Goal: Task Accomplishment & Management: Manage account settings

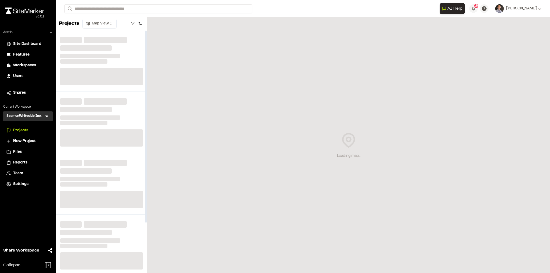
click at [46, 116] on icon at bounding box center [46, 117] width 3 height 2
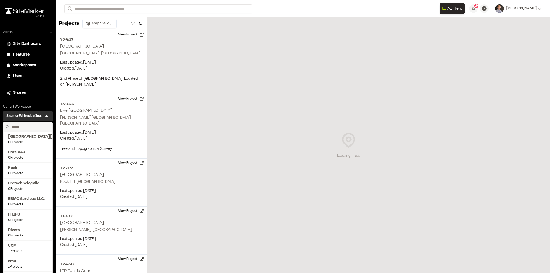
click at [37, 125] on input "text" at bounding box center [29, 126] width 41 height 9
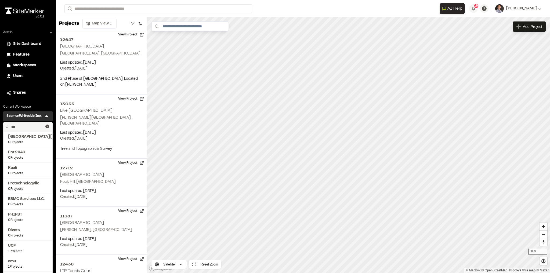
type input "****"
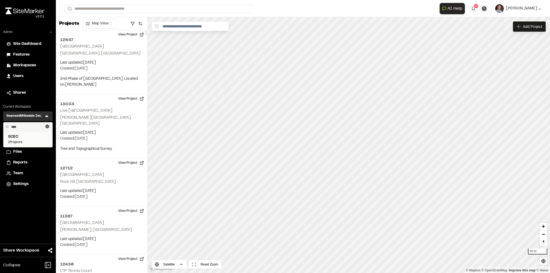
click at [30, 138] on span "SCEC" at bounding box center [28, 137] width 40 height 6
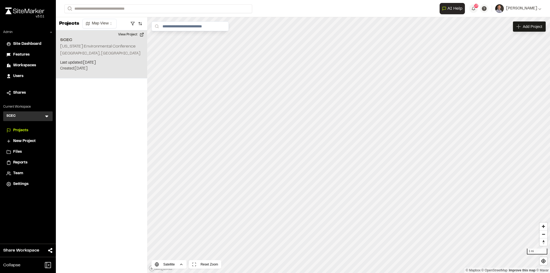
click at [120, 47] on h2 "[US_STATE] Environmental Conference" at bounding box center [97, 47] width 75 height 4
click at [183, 27] on span "Map Layers" at bounding box center [177, 27] width 20 height 6
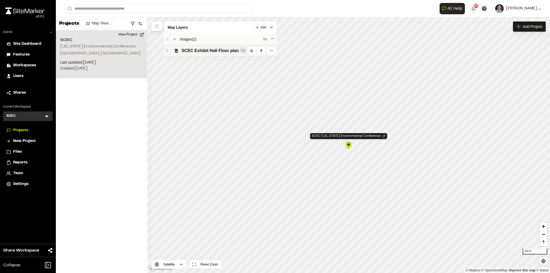
click at [243, 48] on icon at bounding box center [243, 50] width 4 height 4
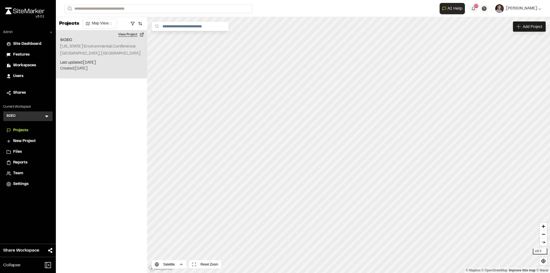
click at [132, 35] on button "View Project" at bounding box center [131, 34] width 32 height 9
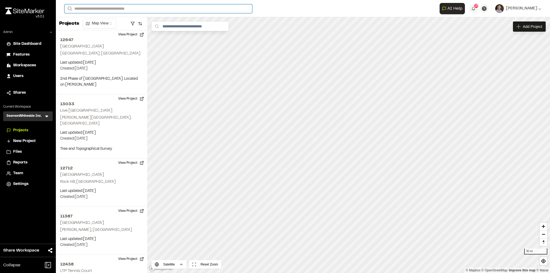
click at [144, 9] on input "Search" at bounding box center [158, 8] width 188 height 9
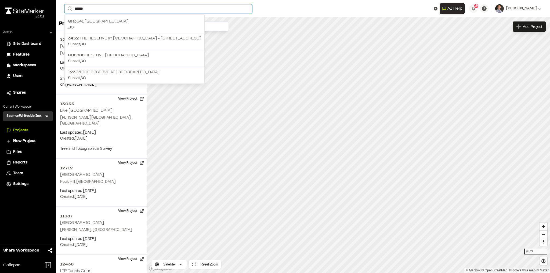
type input "******"
click at [102, 17] on div "GR3541 Lake Keowee , SC" at bounding box center [135, 24] width 140 height 17
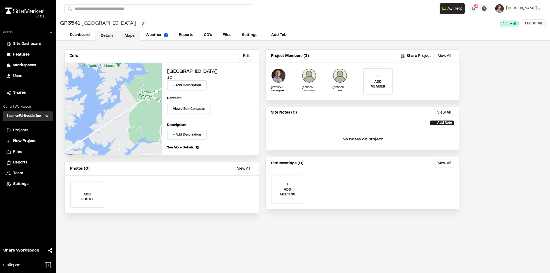
click at [136, 34] on link "Maps" at bounding box center [129, 36] width 21 height 10
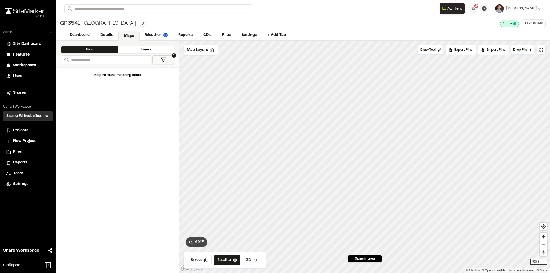
click at [246, 258] on button "3D" at bounding box center [251, 260] width 18 height 10
click at [195, 52] on span "Map Layers" at bounding box center [197, 50] width 21 height 6
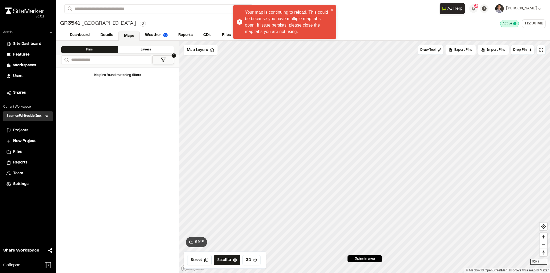
click at [21, 129] on span "Projects" at bounding box center [20, 130] width 15 height 6
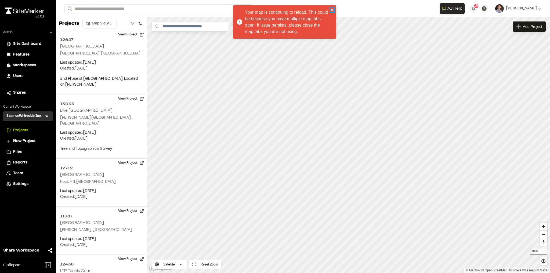
click at [332, 10] on icon "close" at bounding box center [331, 9] width 3 height 3
click at [17, 162] on span "Reports" at bounding box center [20, 163] width 14 height 6
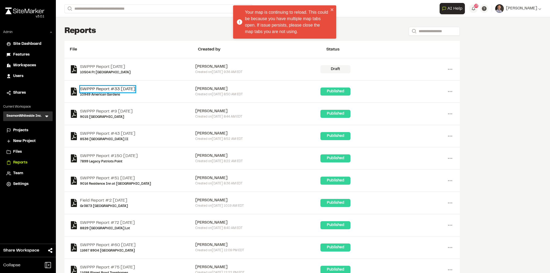
click at [111, 89] on link "SWPPP Report #33 [DATE]" at bounding box center [107, 89] width 55 height 6
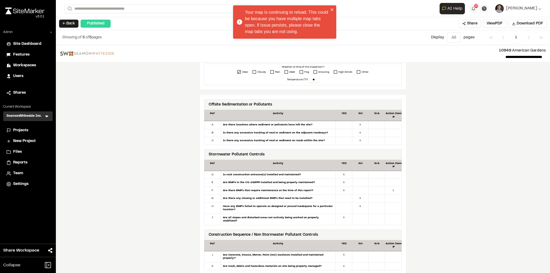
scroll to position [258, 0]
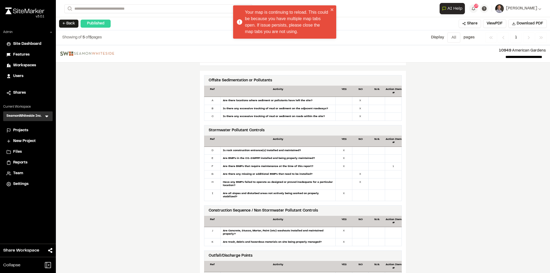
click at [382, 163] on div at bounding box center [376, 167] width 16 height 8
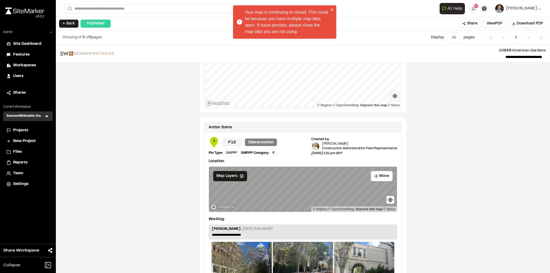
scroll to position [822, 0]
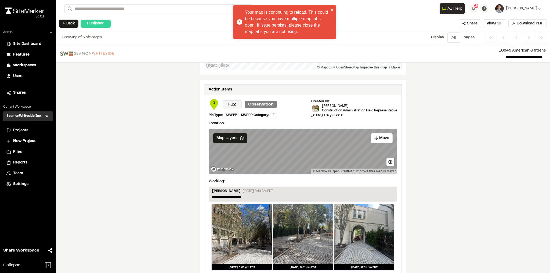
click at [332, 10] on icon "close" at bounding box center [331, 9] width 3 height 3
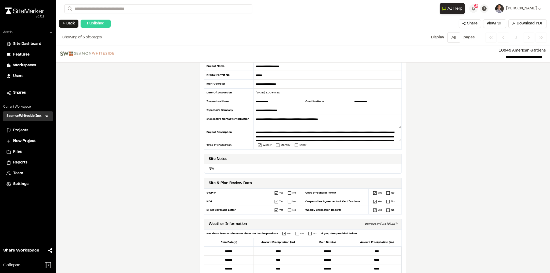
scroll to position [0, 0]
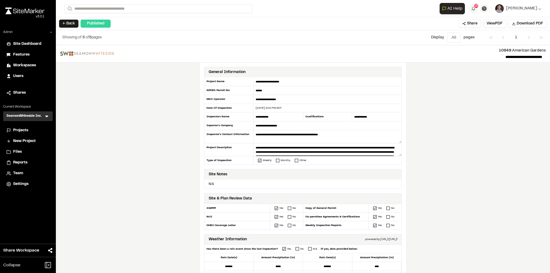
click at [17, 162] on span "Reports" at bounding box center [20, 163] width 14 height 6
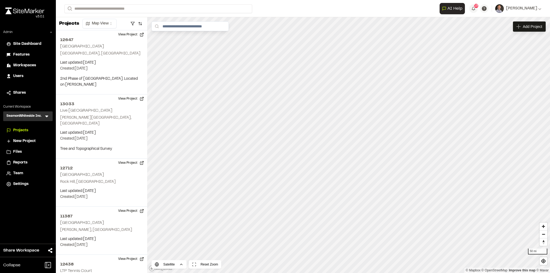
click at [46, 119] on div "SeamonWhiteside Inc. SI Menu" at bounding box center [27, 116] width 49 height 10
click at [46, 116] on icon at bounding box center [46, 117] width 3 height 2
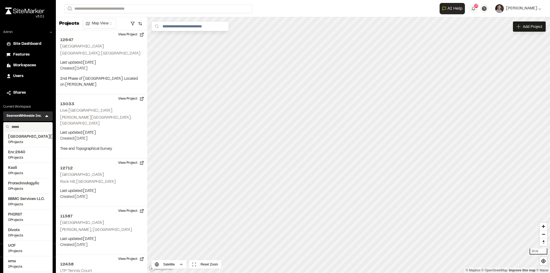
click at [36, 130] on input "text" at bounding box center [29, 126] width 41 height 9
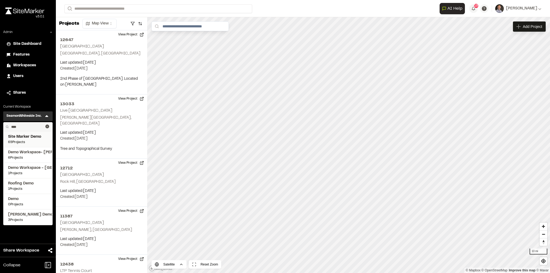
type input "****"
click at [41, 139] on span "Site Marker Demo" at bounding box center [28, 137] width 40 height 6
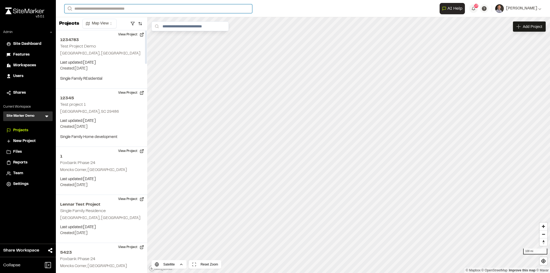
click at [106, 10] on input "Search" at bounding box center [158, 8] width 188 height 9
type input "**"
click at [113, 21] on p "TE123 364 Uptown Phase 3B" at bounding box center [107, 21] width 79 height 6
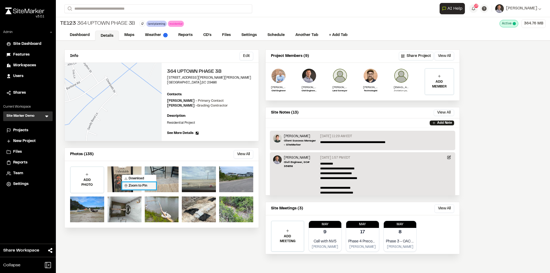
click at [130, 184] on span "Zoom to Pin" at bounding box center [135, 185] width 23 height 5
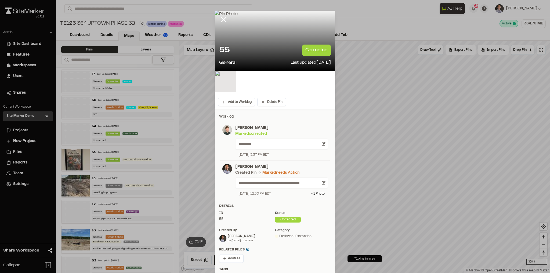
scroll to position [78, 0]
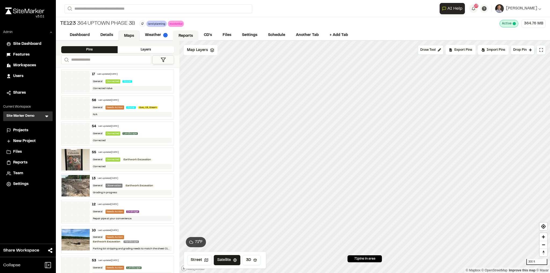
click at [179, 36] on link "Reports" at bounding box center [185, 36] width 25 height 10
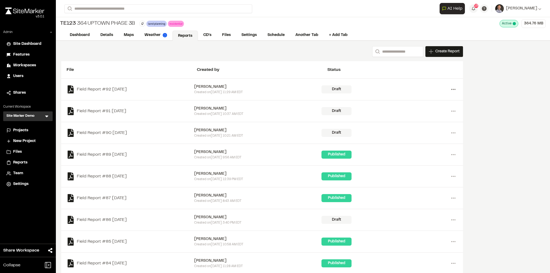
click at [454, 89] on circle at bounding box center [454, 89] width 1 height 1
click at [428, 107] on link "Delete" at bounding box center [433, 109] width 47 height 8
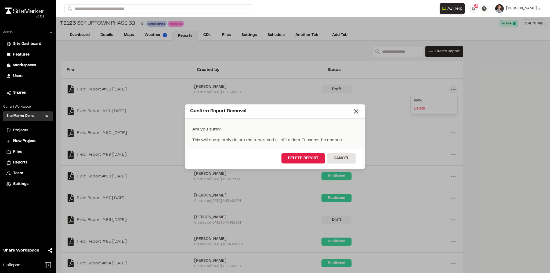
drag, startPoint x: 288, startPoint y: 156, endPoint x: 295, endPoint y: 150, distance: 9.5
click at [288, 156] on button "Delete Report" at bounding box center [302, 158] width 43 height 10
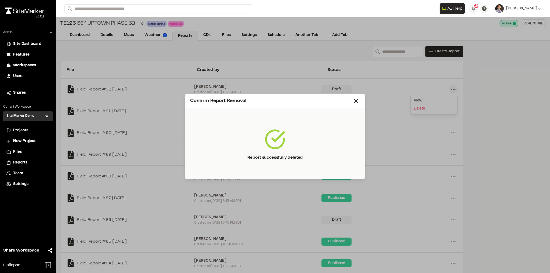
drag, startPoint x: 356, startPoint y: 99, endPoint x: 364, endPoint y: 99, distance: 8.3
click at [356, 99] on icon at bounding box center [356, 101] width 8 height 8
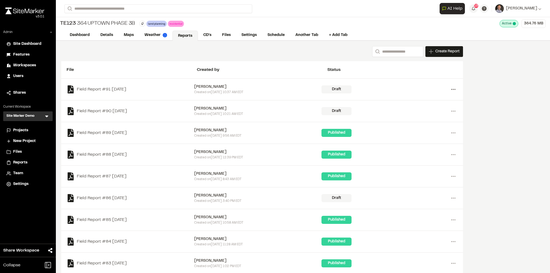
click at [452, 89] on circle at bounding box center [451, 89] width 1 height 1
click at [421, 107] on link "Delete" at bounding box center [433, 109] width 47 height 8
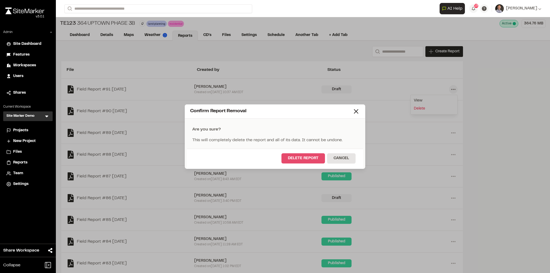
click at [308, 158] on button "Delete Report" at bounding box center [302, 158] width 43 height 10
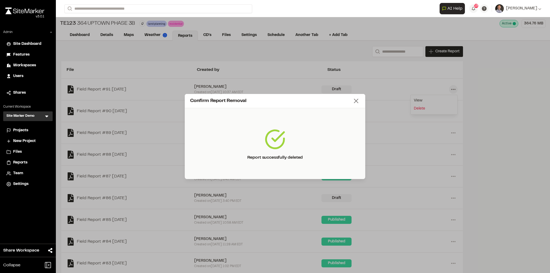
click at [356, 101] on line at bounding box center [356, 101] width 4 height 4
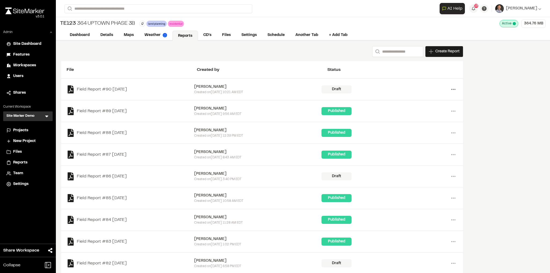
click at [451, 89] on circle at bounding box center [451, 89] width 1 height 1
click at [429, 105] on link "Delete" at bounding box center [433, 109] width 47 height 8
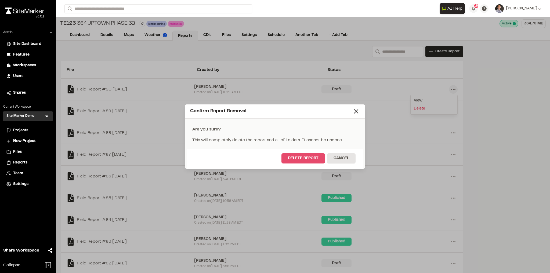
click at [321, 158] on button "Delete Report" at bounding box center [302, 158] width 43 height 10
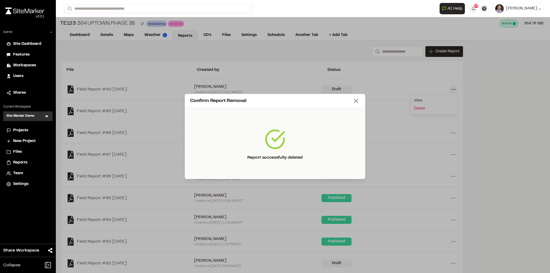
click at [353, 100] on icon at bounding box center [356, 101] width 8 height 8
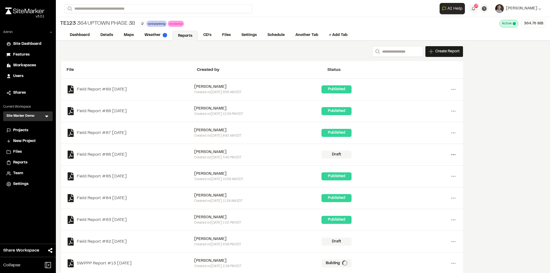
click at [454, 154] on circle at bounding box center [454, 154] width 1 height 1
click at [414, 172] on link "Delete" at bounding box center [433, 174] width 47 height 8
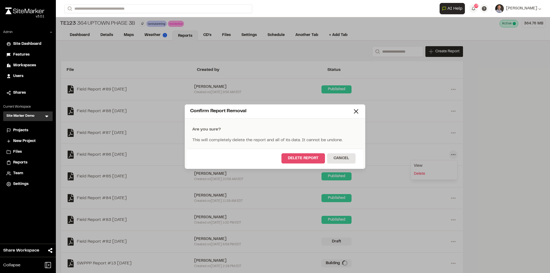
click at [306, 156] on button "Delete Report" at bounding box center [302, 158] width 43 height 10
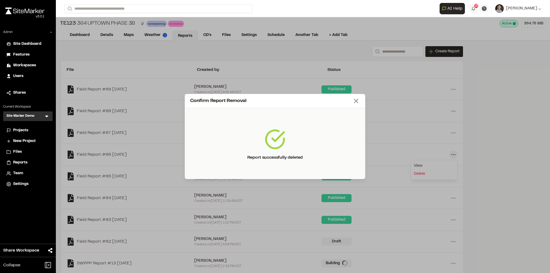
click at [357, 100] on icon at bounding box center [356, 101] width 8 height 8
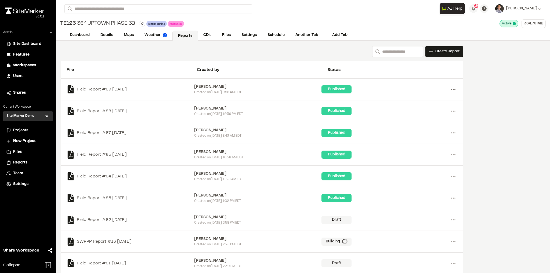
click at [452, 88] on icon at bounding box center [453, 89] width 9 height 9
click at [418, 122] on link "Delete" at bounding box center [433, 125] width 47 height 8
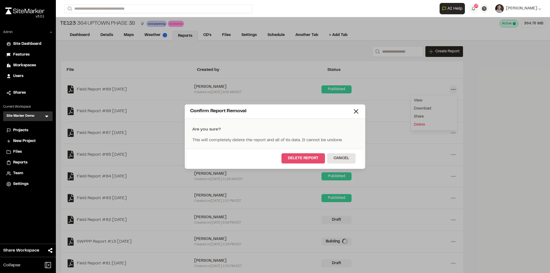
click at [321, 155] on button "Delete Report" at bounding box center [302, 158] width 43 height 10
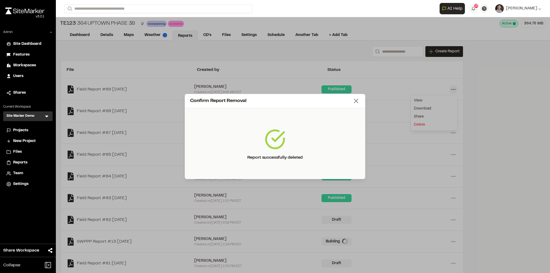
click at [358, 100] on icon at bounding box center [356, 101] width 8 height 8
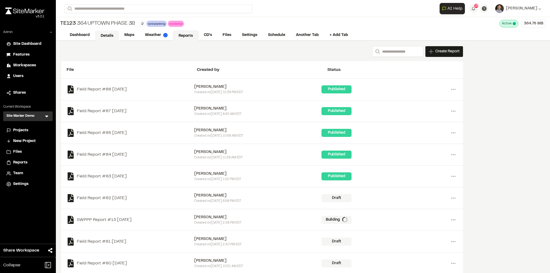
click at [105, 35] on link "Details" at bounding box center [107, 36] width 24 height 10
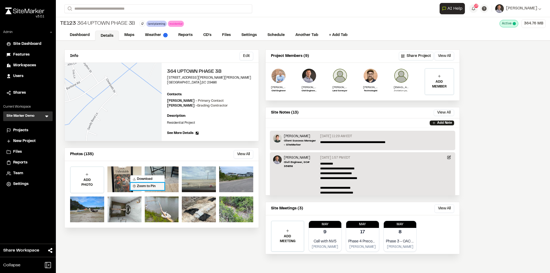
click at [144, 186] on span "Zoom to Pin" at bounding box center [144, 186] width 23 height 5
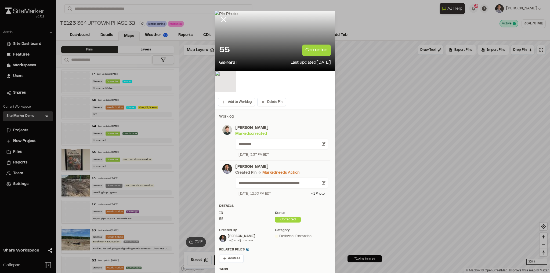
scroll to position [78, 0]
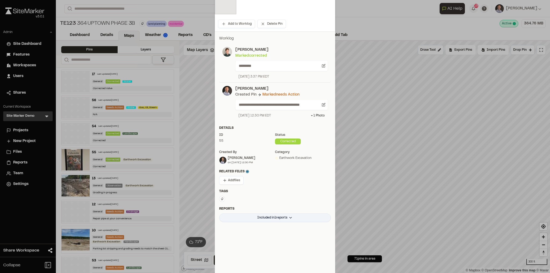
click at [293, 214] on html "Close sidebar v 3.0.1 Admin Site Dashboard Features Workspaces Users Shares Cur…" at bounding box center [275, 136] width 550 height 273
click at [286, 227] on div "Field Report #88 [DATE]" at bounding box center [269, 228] width 54 height 9
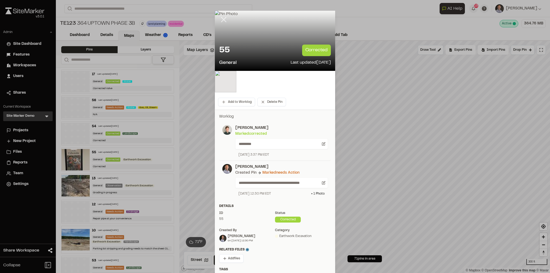
click at [226, 19] on icon at bounding box center [223, 19] width 9 height 9
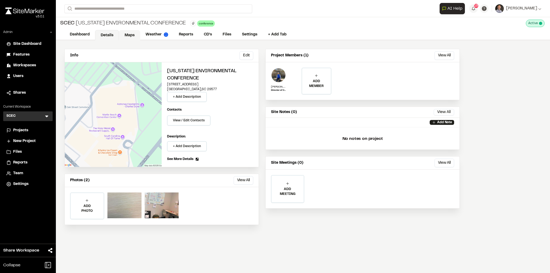
click at [136, 33] on link "Maps" at bounding box center [129, 35] width 21 height 10
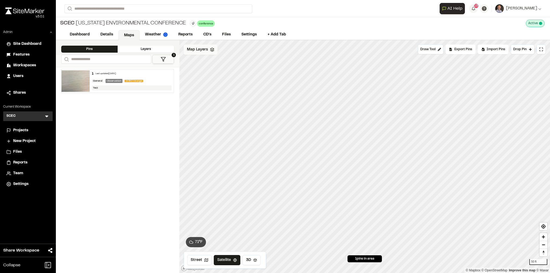
click at [207, 53] on div "Map Layers" at bounding box center [201, 50] width 34 height 10
click at [242, 74] on span "SCEC Exhibit Hall Floor plan" at bounding box center [229, 74] width 57 height 6
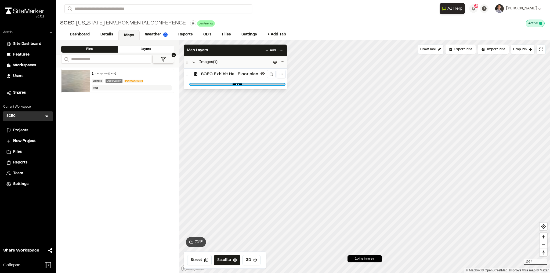
drag, startPoint x: 236, startPoint y: 86, endPoint x: 222, endPoint y: 87, distance: 14.2
type input "****"
click at [222, 85] on input "range" at bounding box center [237, 84] width 94 height 2
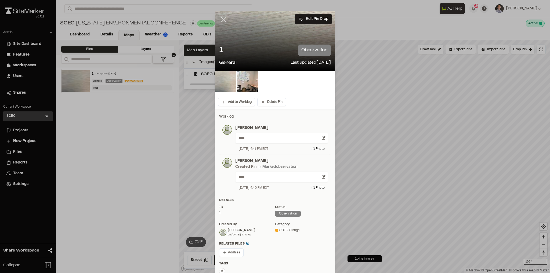
click at [225, 23] on icon at bounding box center [223, 19] width 9 height 9
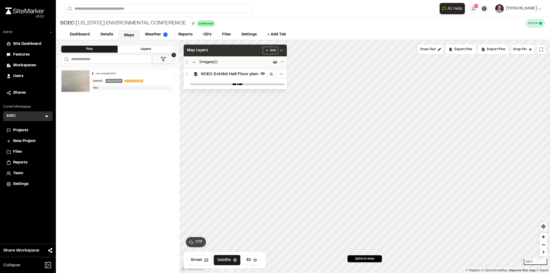
click at [226, 52] on div "Map Layers Add" at bounding box center [235, 51] width 103 height 12
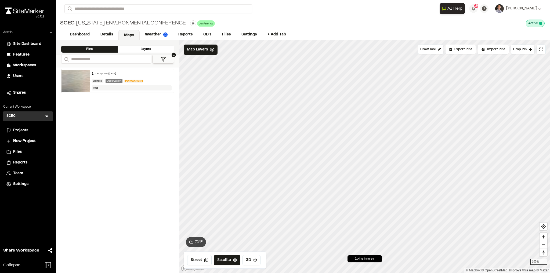
click at [47, 115] on icon at bounding box center [46, 116] width 5 height 5
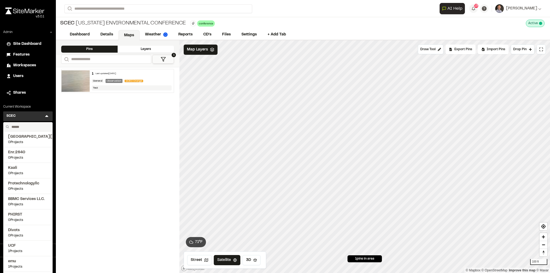
click at [31, 128] on input "text" at bounding box center [29, 126] width 41 height 9
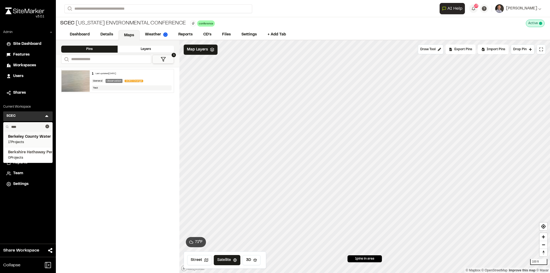
type input "****"
click at [34, 139] on span "Berkeley County Water & Sewer" at bounding box center [28, 137] width 40 height 6
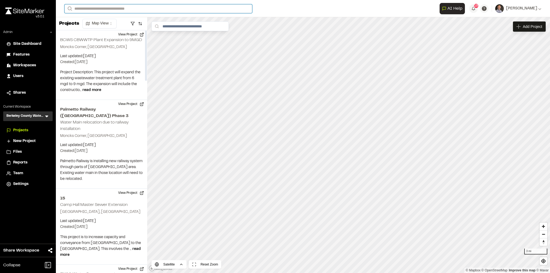
click at [115, 9] on input "Search" at bounding box center [158, 8] width 188 height 9
type input "***"
click at [116, 20] on span "BCWS CAP PRO RED BANK" at bounding box center [95, 22] width 54 height 4
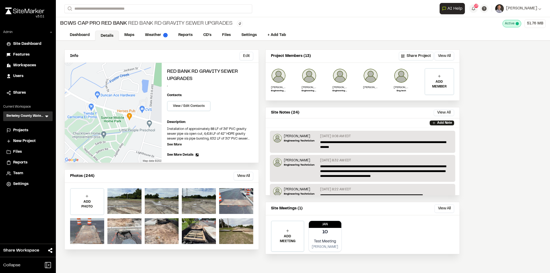
click at [111, 35] on link "Details" at bounding box center [107, 36] width 24 height 10
click at [127, 36] on link "Maps" at bounding box center [129, 36] width 21 height 10
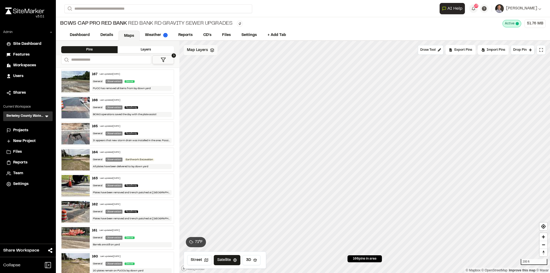
click at [206, 53] on span "Map Layers" at bounding box center [197, 50] width 21 height 6
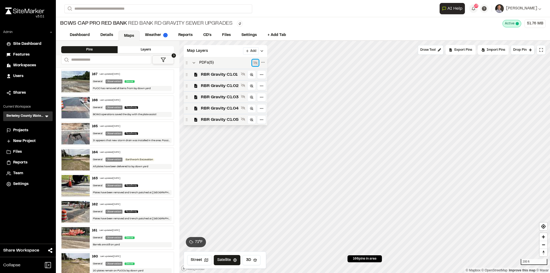
click at [253, 62] on icon at bounding box center [255, 62] width 4 height 3
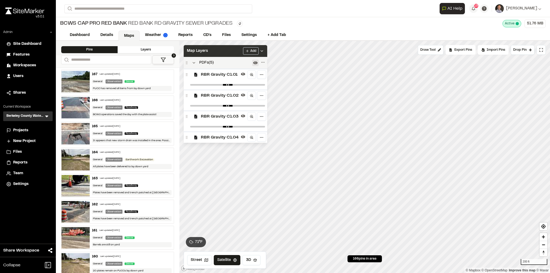
click at [222, 52] on div "Map Layers Add" at bounding box center [225, 51] width 83 height 12
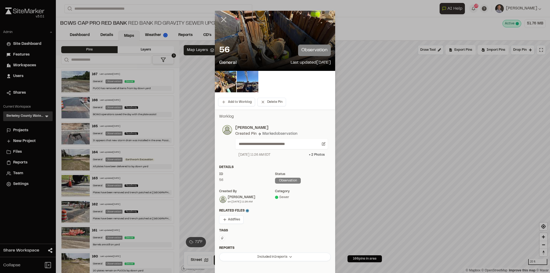
click at [224, 22] on line at bounding box center [223, 19] width 5 height 5
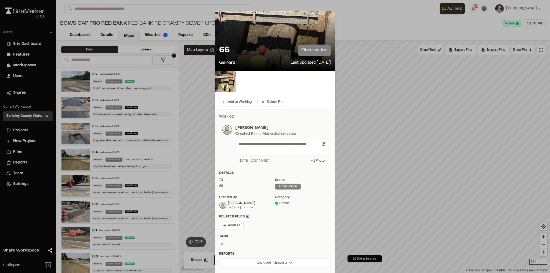
click at [224, 21] on icon at bounding box center [223, 19] width 9 height 9
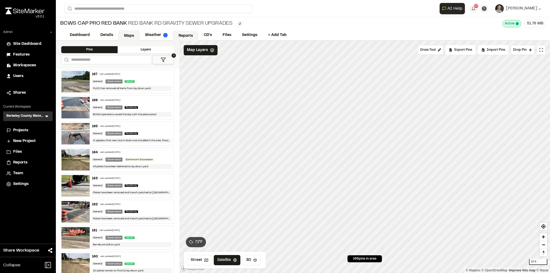
click at [188, 36] on link "Reports" at bounding box center [185, 36] width 25 height 10
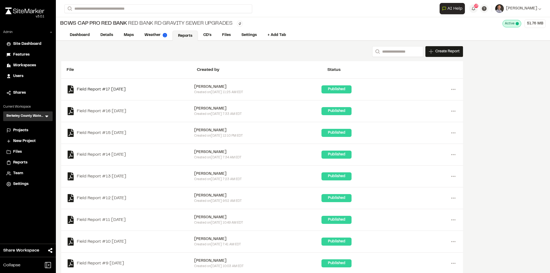
click at [124, 90] on link "Field Report #17 2024-10-24" at bounding box center [130, 89] width 127 height 8
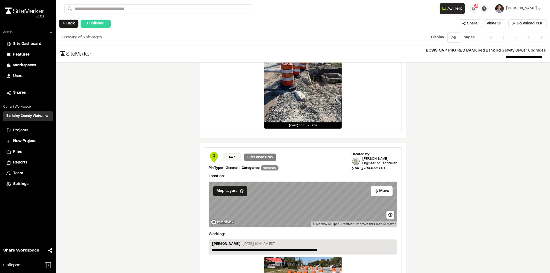
scroll to position [849, 0]
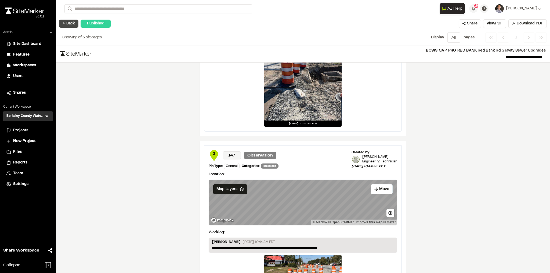
click at [71, 23] on button "← Back" at bounding box center [68, 24] width 19 height 8
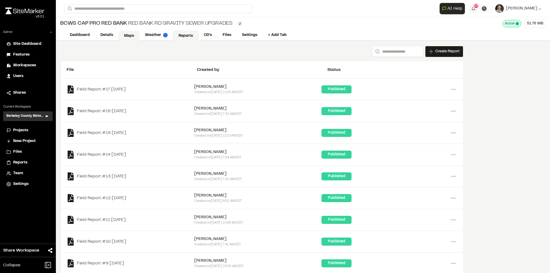
click at [130, 35] on link "Maps" at bounding box center [128, 36] width 21 height 10
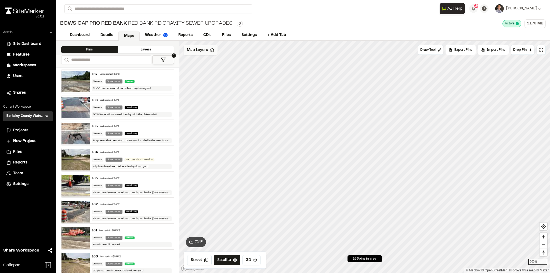
click at [198, 54] on div "Map Layers" at bounding box center [201, 50] width 34 height 10
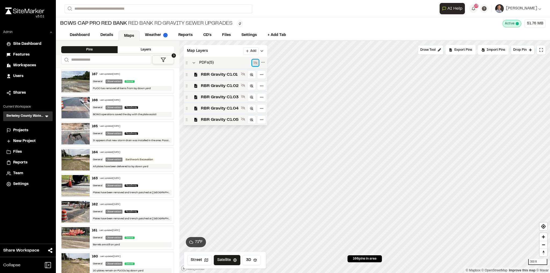
click at [253, 61] on icon at bounding box center [255, 63] width 4 height 4
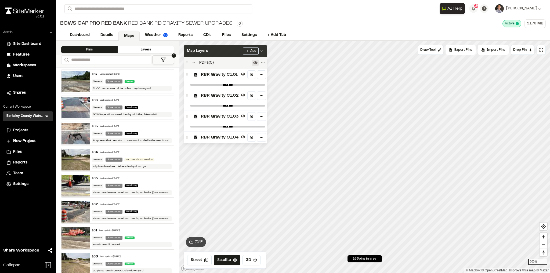
click at [231, 50] on div "Map Layers Add" at bounding box center [225, 51] width 83 height 12
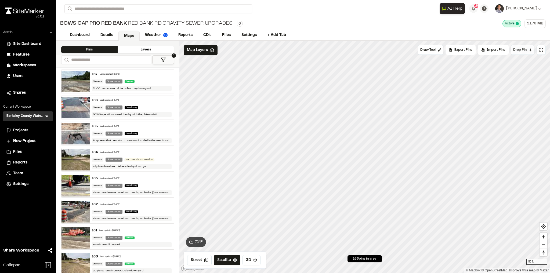
click at [518, 52] on button "Drop Pin" at bounding box center [522, 50] width 24 height 10
click at [520, 48] on span "Drop Pin" at bounding box center [519, 50] width 13 height 5
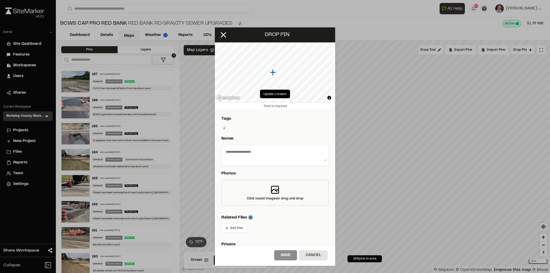
scroll to position [97, 0]
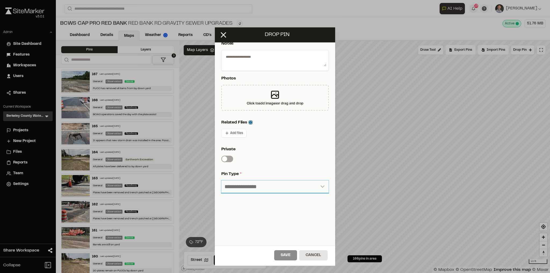
click at [240, 183] on select "**********" at bounding box center [274, 186] width 107 height 13
select select "**"
click at [221, 180] on select "**********" at bounding box center [274, 186] width 107 height 13
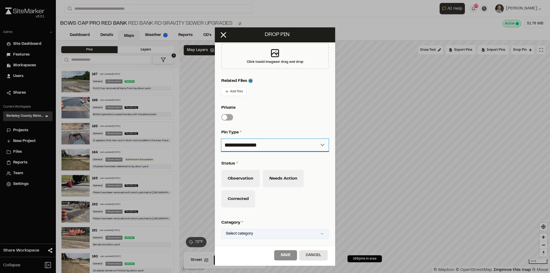
scroll to position [185, 0]
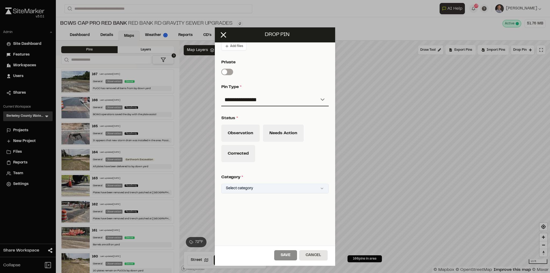
click at [248, 184] on html "Close sidebar v 3.0.1 Admin Site Dashboard Features Workspaces Users Shares Cur…" at bounding box center [275, 136] width 550 height 273
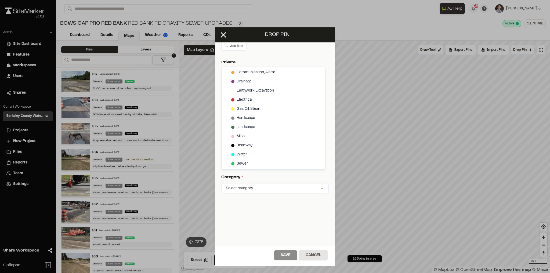
click at [224, 34] on html "Close sidebar v 3.0.1 Admin Site Dashboard Features Workspaces Users Shares Cur…" at bounding box center [275, 136] width 550 height 273
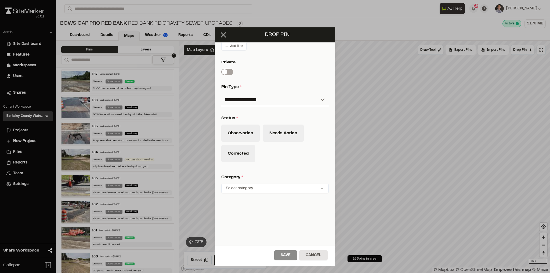
click at [222, 36] on line at bounding box center [223, 34] width 5 height 5
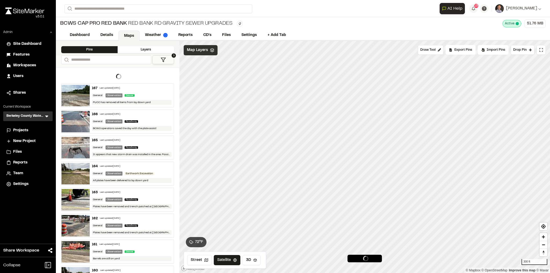
click at [203, 53] on span "Map Layers" at bounding box center [197, 50] width 21 height 6
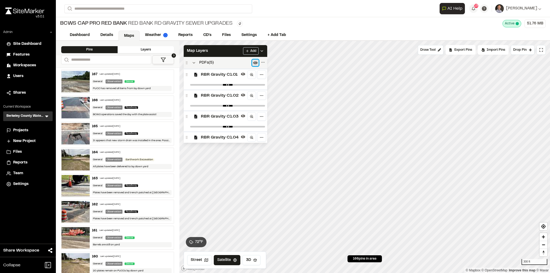
click at [253, 62] on icon at bounding box center [255, 63] width 4 height 4
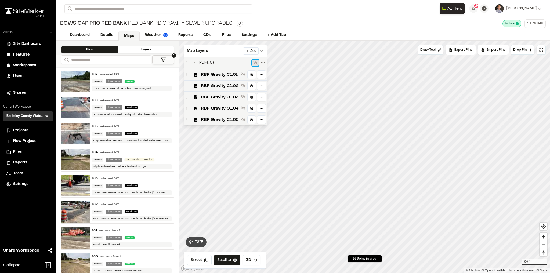
click at [253, 63] on icon at bounding box center [255, 63] width 4 height 4
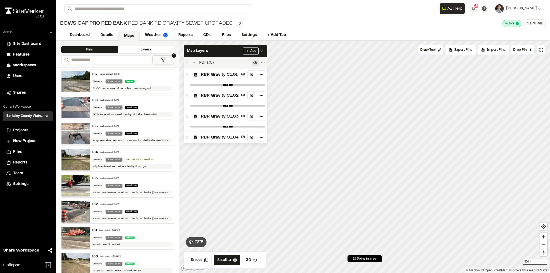
click at [232, 86] on div at bounding box center [227, 85] width 79 height 10
click at [228, 90] on div "RBR Gravity C1.02" at bounding box center [225, 95] width 83 height 11
click at [240, 95] on button at bounding box center [243, 95] width 6 height 6
click at [218, 88] on div at bounding box center [227, 85] width 79 height 10
click at [228, 83] on div at bounding box center [227, 85] width 79 height 10
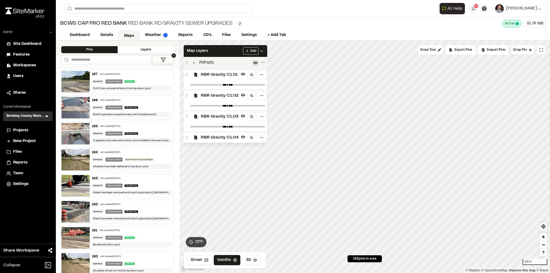
click at [232, 86] on div at bounding box center [227, 85] width 79 height 10
click at [248, 88] on div at bounding box center [227, 85] width 79 height 10
click at [255, 85] on div at bounding box center [227, 85] width 79 height 10
click at [260, 87] on div at bounding box center [227, 85] width 79 height 10
click at [258, 86] on div at bounding box center [227, 85] width 79 height 10
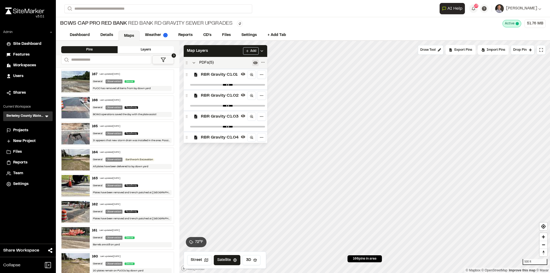
type input "****"
click at [105, 36] on link "Details" at bounding box center [107, 36] width 24 height 10
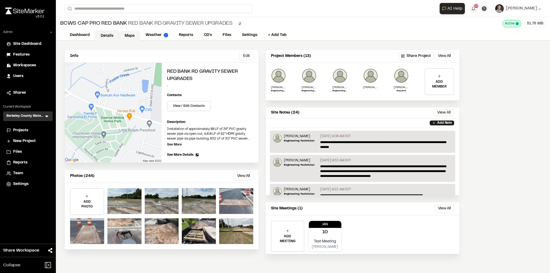
click at [128, 34] on link "Maps" at bounding box center [129, 36] width 21 height 10
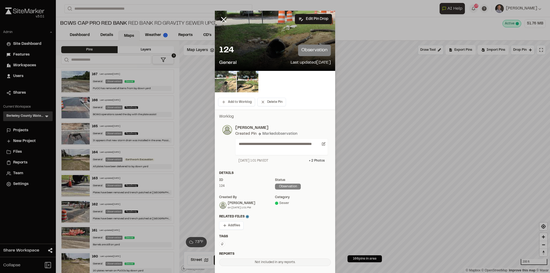
click at [224, 81] on img at bounding box center [225, 81] width 21 height 21
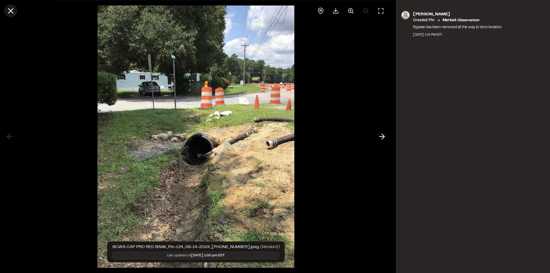
click at [13, 14] on icon at bounding box center [10, 10] width 9 height 9
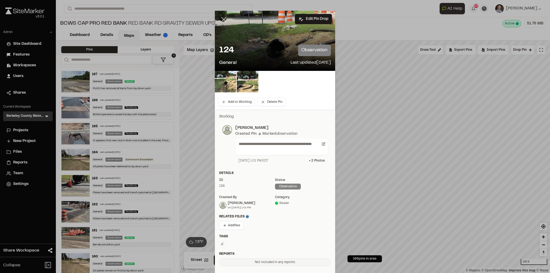
click at [219, 23] on icon at bounding box center [223, 19] width 9 height 9
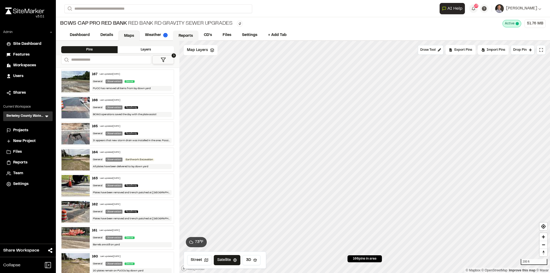
click at [184, 35] on link "Reports" at bounding box center [185, 36] width 25 height 10
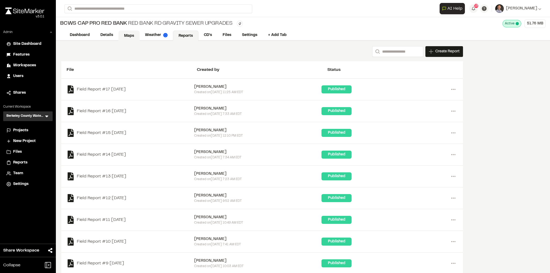
click at [127, 35] on link "Maps" at bounding box center [128, 36] width 21 height 10
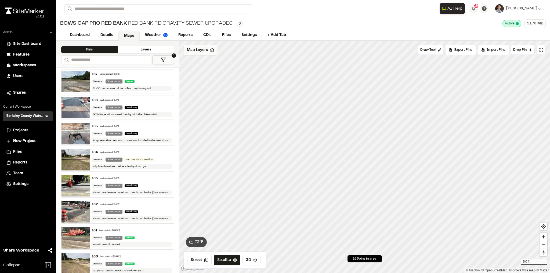
click at [201, 47] on span "Map Layers" at bounding box center [197, 50] width 21 height 6
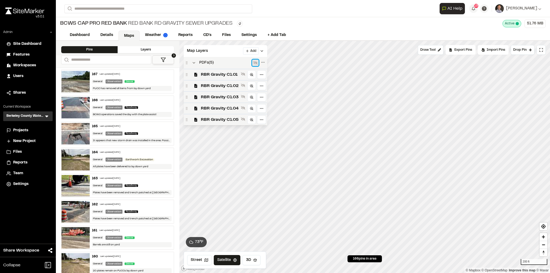
click at [252, 62] on button at bounding box center [255, 63] width 6 height 6
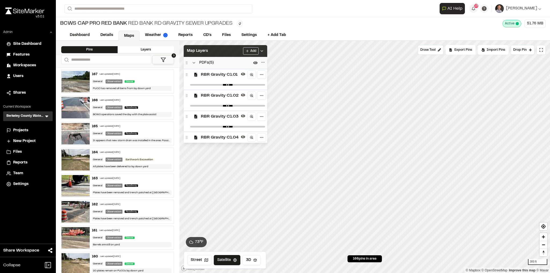
click at [264, 49] on icon at bounding box center [262, 51] width 4 height 4
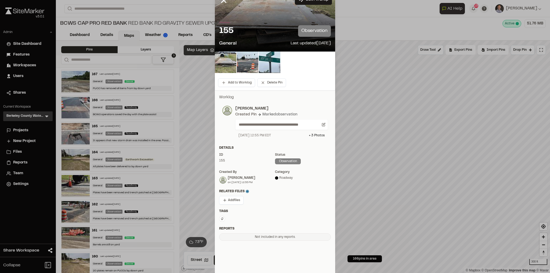
scroll to position [38, 0]
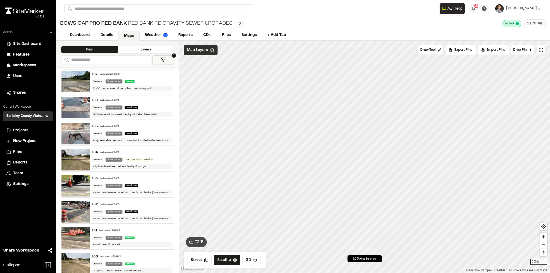
click at [127, 36] on link "Maps" at bounding box center [128, 36] width 21 height 10
click at [201, 53] on span "Map Layers" at bounding box center [197, 50] width 21 height 6
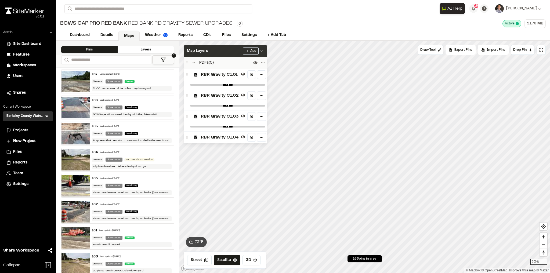
click at [249, 50] on html "Close sidebar v 3.0.1 Admin Site Dashboard Features Workspaces Users Shares Cur…" at bounding box center [275, 136] width 550 height 273
click at [230, 70] on link "Add Layer" at bounding box center [239, 70] width 40 height 9
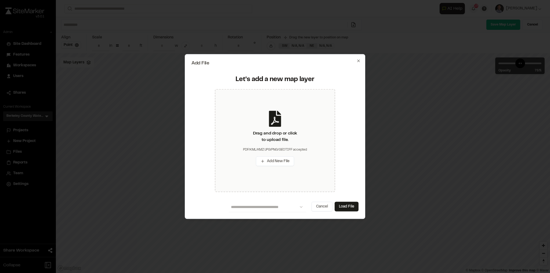
click at [358, 61] on icon "button" at bounding box center [358, 60] width 2 height 2
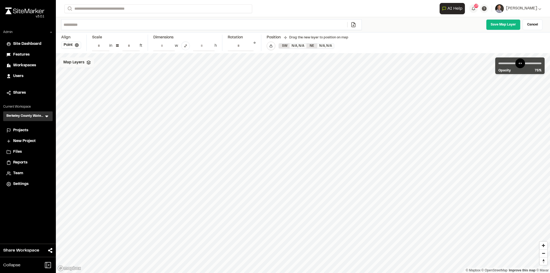
click at [83, 61] on span "Map Layers" at bounding box center [73, 63] width 21 height 6
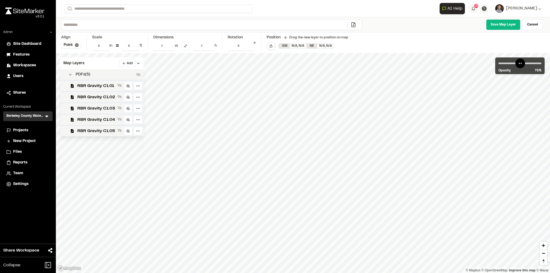
click at [111, 74] on div "PDFs ( 5 )" at bounding box center [98, 74] width 74 height 6
click at [97, 76] on div "PDFs ( 5 )" at bounding box center [98, 74] width 74 height 6
click at [23, 131] on span "Projects" at bounding box center [20, 130] width 15 height 6
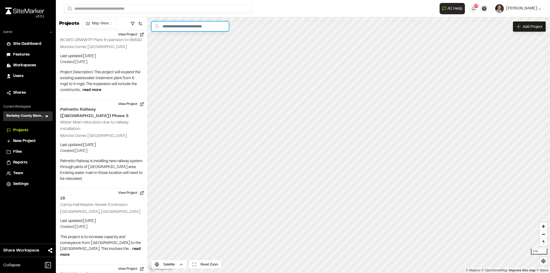
click at [192, 30] on input "text" at bounding box center [189, 26] width 77 height 10
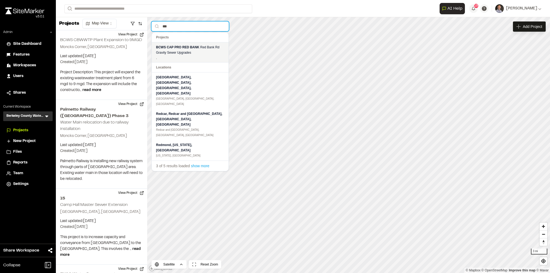
type input "***"
click at [192, 49] on div "BCWS CAP PRO RED BANK Red Bank Rd Gravity Sewer Upgrades" at bounding box center [190, 50] width 68 height 11
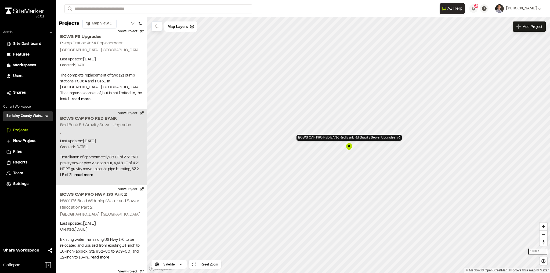
scroll to position [928, 0]
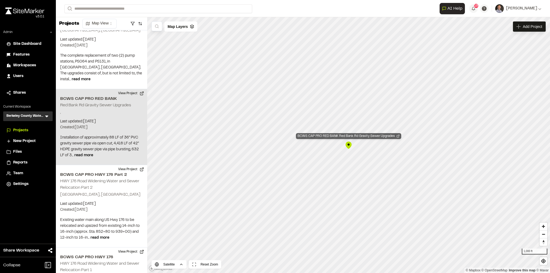
click at [348, 138] on div "BCWS CAP PRO RED BANK Red Bank Rd Gravity Sewer Upgrades" at bounding box center [348, 136] width 105 height 6
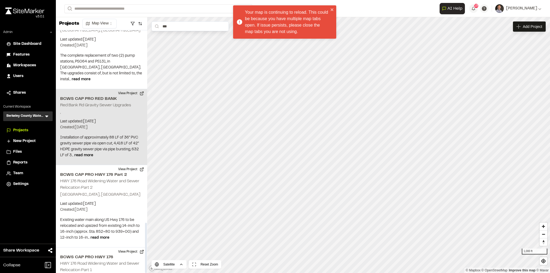
click at [111, 119] on p "Last updated: Jul 28, 2025" at bounding box center [101, 122] width 83 height 6
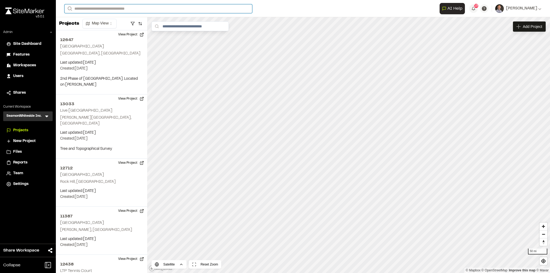
click at [129, 8] on input "Search" at bounding box center [158, 8] width 188 height 9
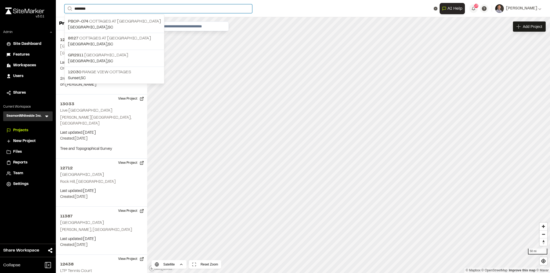
type input "********"
click at [23, 162] on span "Reports" at bounding box center [20, 163] width 14 height 6
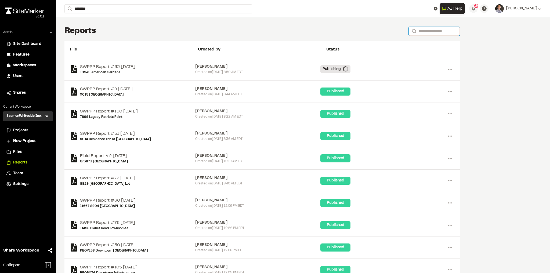
click at [440, 29] on input "Search" at bounding box center [433, 31] width 51 height 9
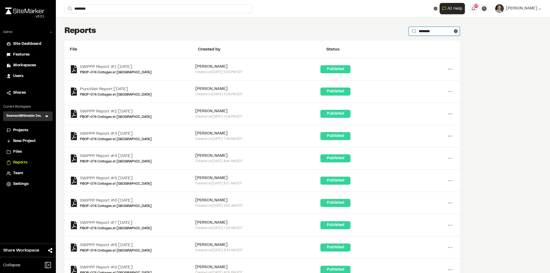
click at [435, 31] on input "********" at bounding box center [433, 31] width 51 height 9
drag, startPoint x: 435, startPoint y: 32, endPoint x: 420, endPoint y: 30, distance: 15.4
click at [399, 32] on div "Reports Search ********" at bounding box center [261, 31] width 395 height 11
click at [436, 30] on input "********" at bounding box center [433, 31] width 51 height 9
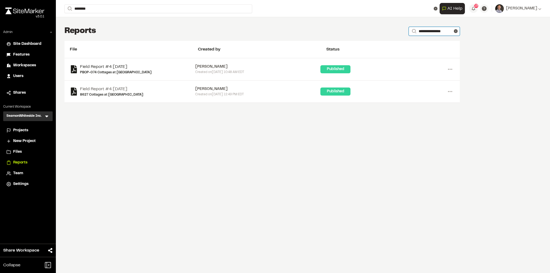
type input "**********"
click at [106, 65] on link "Field Report #4 2022-11-28" at bounding box center [115, 67] width 71 height 6
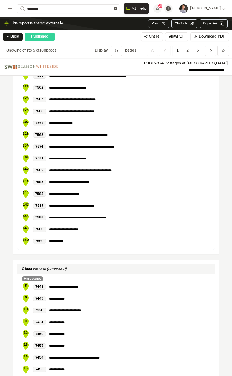
scroll to position [608, 0]
drag, startPoint x: 188, startPoint y: 52, endPoint x: 186, endPoint y: 57, distance: 5.5
click at [188, 52] on span "2" at bounding box center [187, 51] width 10 height 10
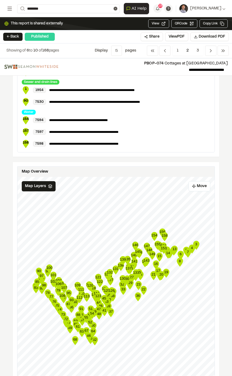
scroll to position [902, 0]
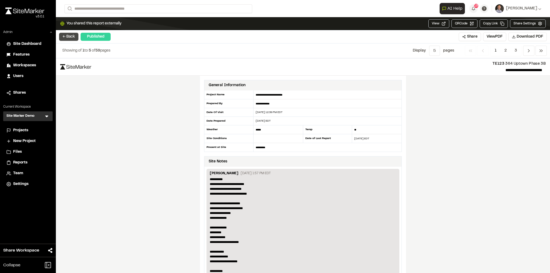
click at [73, 37] on button "← Back" at bounding box center [68, 37] width 19 height 8
click at [70, 36] on button "← Back" at bounding box center [68, 37] width 19 height 8
click at [70, 35] on button "← Back" at bounding box center [68, 37] width 19 height 8
click at [20, 162] on span "Reports" at bounding box center [20, 163] width 14 height 6
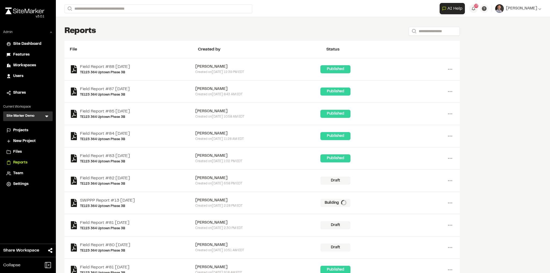
click at [26, 131] on span "Projects" at bounding box center [20, 130] width 15 height 6
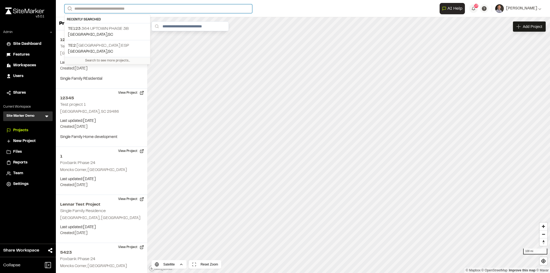
click at [121, 8] on input "Search" at bounding box center [158, 8] width 188 height 9
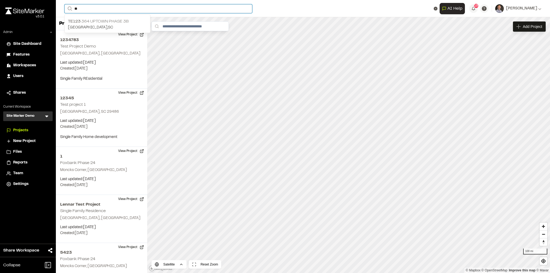
type input "**"
click at [94, 10] on input "**" at bounding box center [158, 8] width 188 height 9
click at [104, 21] on p "TE123 364 Uptown Phase 3B" at bounding box center [107, 21] width 79 height 6
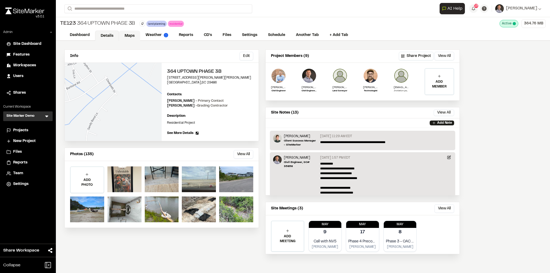
click at [133, 37] on link "Maps" at bounding box center [129, 36] width 21 height 10
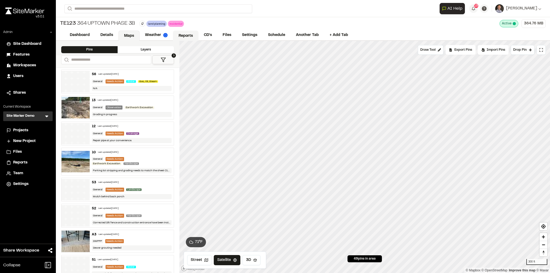
click at [181, 38] on link "Reports" at bounding box center [185, 36] width 25 height 10
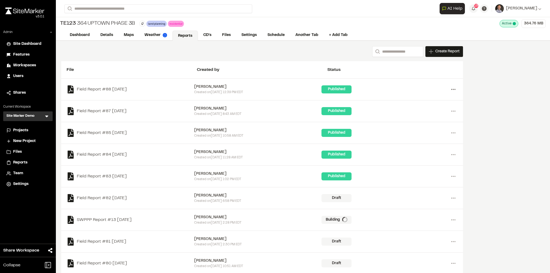
click at [454, 89] on circle at bounding box center [454, 89] width 1 height 1
click at [422, 124] on link "Delete" at bounding box center [433, 125] width 47 height 8
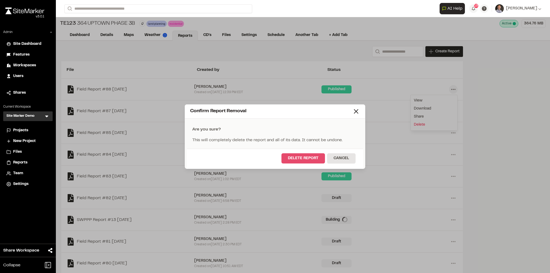
click at [310, 159] on button "Delete Report" at bounding box center [302, 158] width 43 height 10
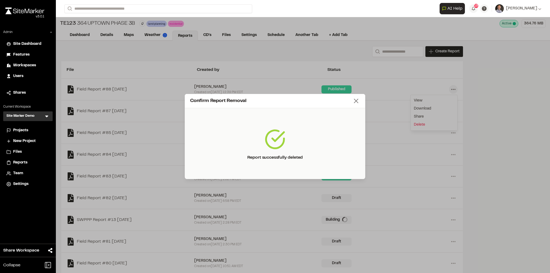
click at [356, 103] on icon at bounding box center [356, 101] width 8 height 8
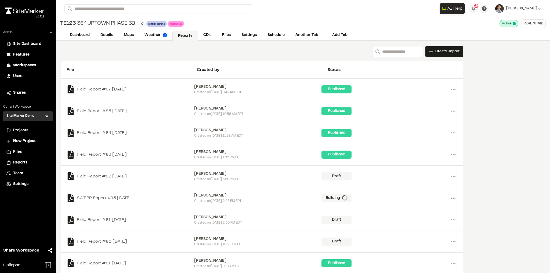
click at [450, 197] on icon at bounding box center [453, 198] width 9 height 9
click at [422, 216] on link "Delete" at bounding box center [433, 217] width 47 height 8
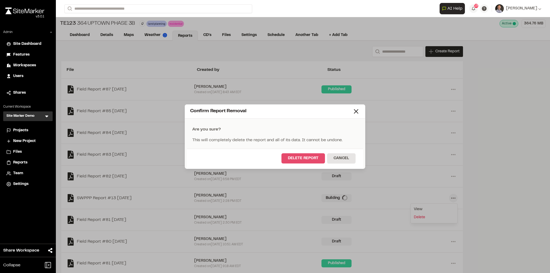
click at [296, 159] on button "Delete Report" at bounding box center [302, 158] width 43 height 10
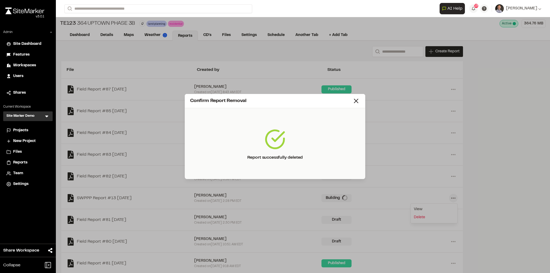
drag, startPoint x: 356, startPoint y: 102, endPoint x: 357, endPoint y: 107, distance: 5.2
click at [356, 102] on icon at bounding box center [356, 101] width 8 height 8
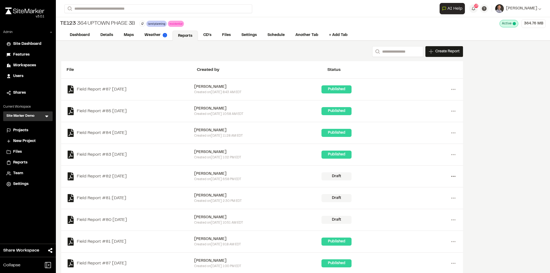
click at [451, 175] on icon at bounding box center [453, 176] width 9 height 9
click at [423, 193] on link "Delete" at bounding box center [433, 196] width 47 height 8
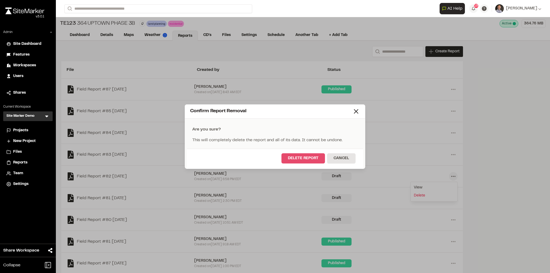
click at [304, 161] on button "Delete Report" at bounding box center [302, 158] width 43 height 10
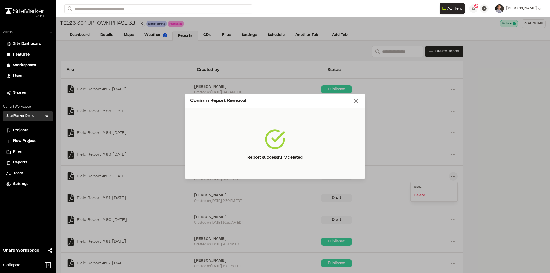
click at [356, 103] on icon at bounding box center [356, 101] width 8 height 8
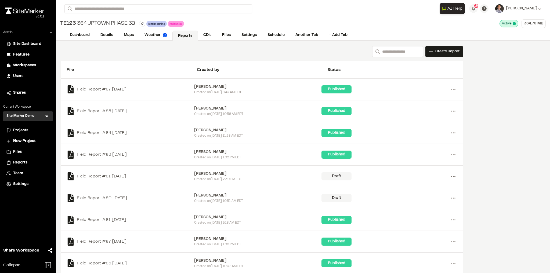
click at [452, 175] on icon at bounding box center [453, 176] width 9 height 9
click at [417, 194] on link "Delete" at bounding box center [433, 196] width 47 height 8
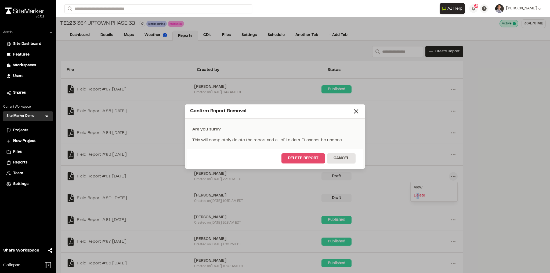
click at [306, 157] on button "Delete Report" at bounding box center [302, 158] width 43 height 10
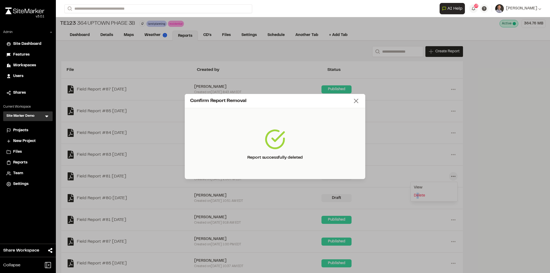
click at [354, 102] on icon at bounding box center [356, 101] width 8 height 8
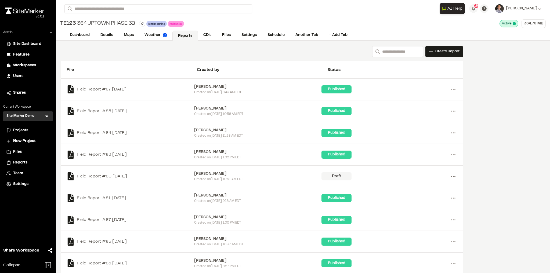
click at [454, 174] on icon at bounding box center [453, 176] width 9 height 9
click at [422, 192] on link "Delete" at bounding box center [433, 196] width 47 height 8
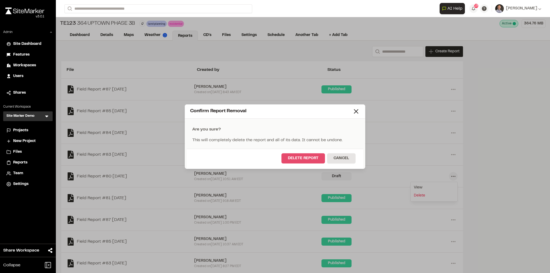
click at [314, 158] on button "Delete Report" at bounding box center [302, 158] width 43 height 10
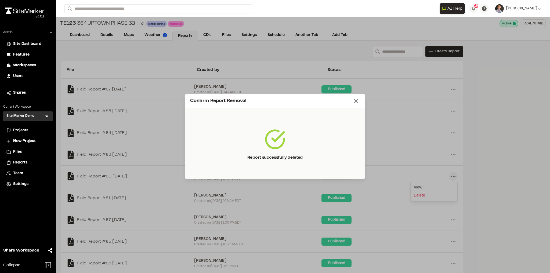
click at [357, 101] on icon at bounding box center [356, 101] width 8 height 8
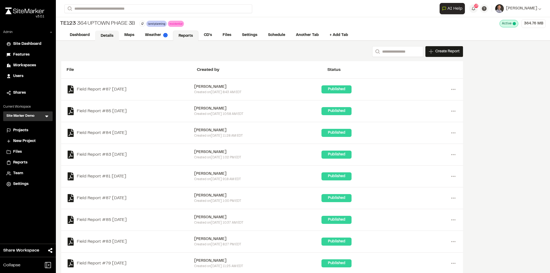
click at [108, 35] on link "Details" at bounding box center [107, 36] width 24 height 10
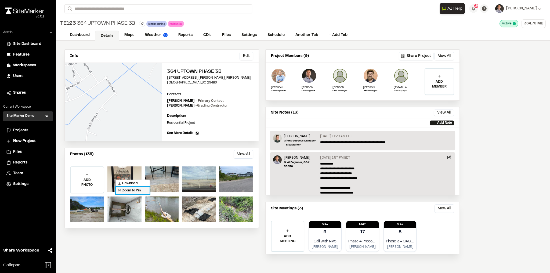
click at [125, 190] on span "Zoom to Pin" at bounding box center [129, 190] width 23 height 5
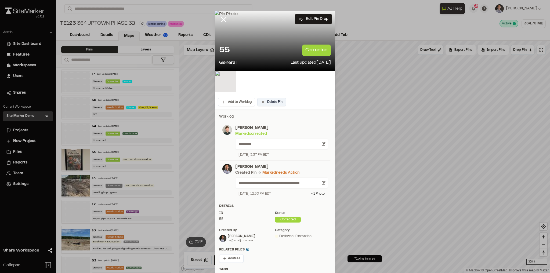
click at [276, 103] on button "Delete Pin" at bounding box center [271, 102] width 29 height 9
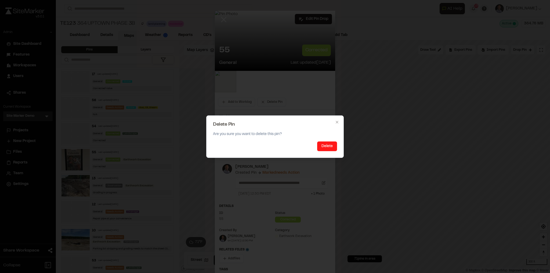
click at [322, 145] on button "Delete" at bounding box center [327, 146] width 20 height 10
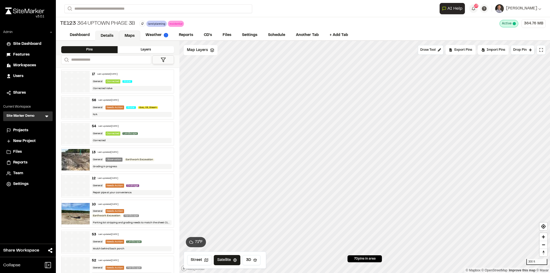
drag, startPoint x: 109, startPoint y: 34, endPoint x: 110, endPoint y: 37, distance: 3.5
click at [109, 34] on link "Details" at bounding box center [107, 36] width 24 height 10
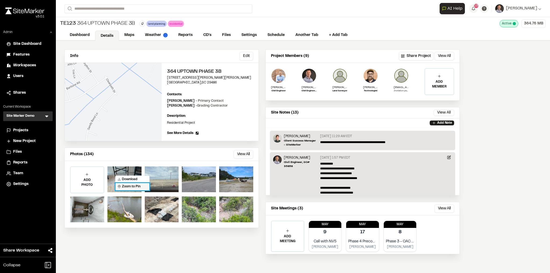
click at [121, 187] on span "Zoom to Pin" at bounding box center [129, 186] width 23 height 5
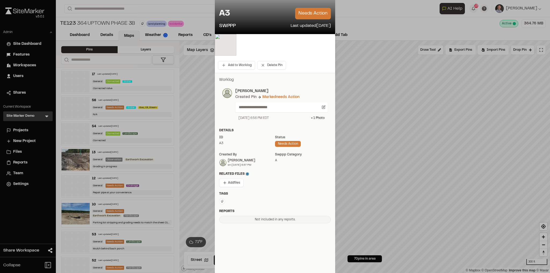
scroll to position [38, 0]
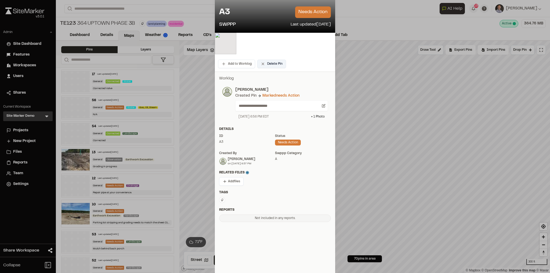
click at [273, 64] on button "Delete Pin" at bounding box center [271, 64] width 29 height 9
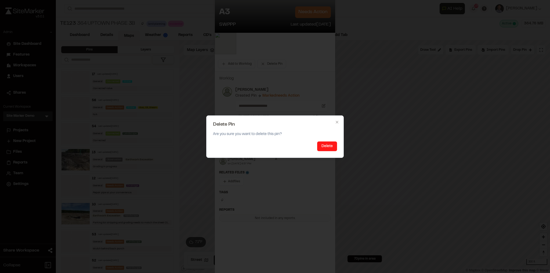
click at [321, 144] on button "Delete" at bounding box center [327, 146] width 20 height 10
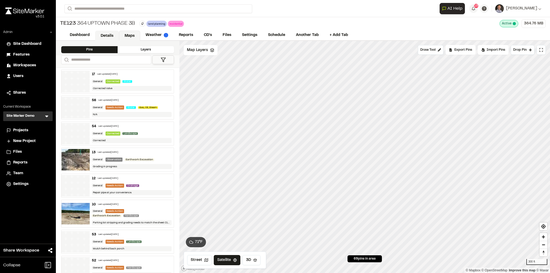
click at [109, 34] on link "Details" at bounding box center [107, 36] width 24 height 10
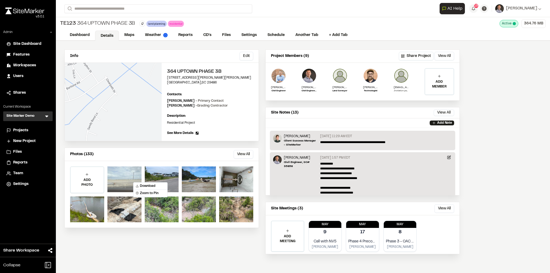
click at [127, 180] on div at bounding box center [124, 179] width 34 height 26
click at [138, 192] on span "Zoom to Pin" at bounding box center [145, 191] width 23 height 5
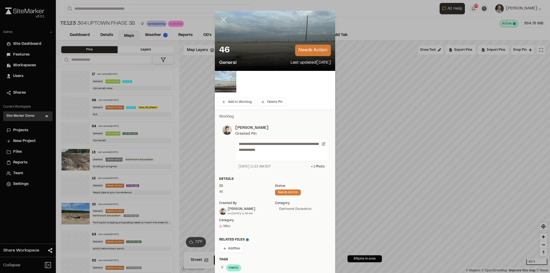
click at [226, 17] on icon at bounding box center [223, 19] width 9 height 9
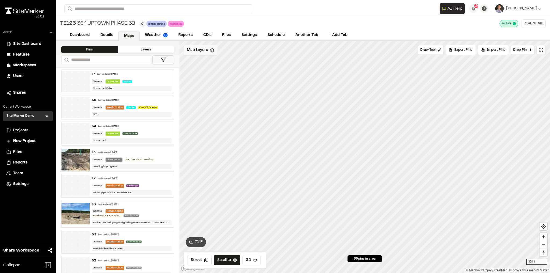
click at [203, 52] on span "Map Layers" at bounding box center [197, 50] width 21 height 6
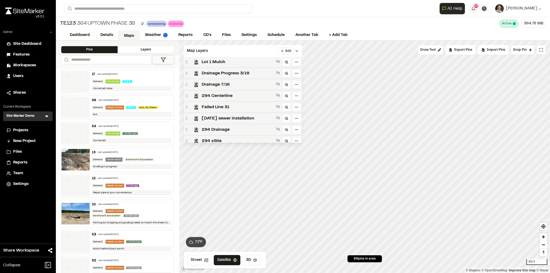
scroll to position [103, 0]
click at [224, 138] on div "294 xSite" at bounding box center [243, 141] width 118 height 11
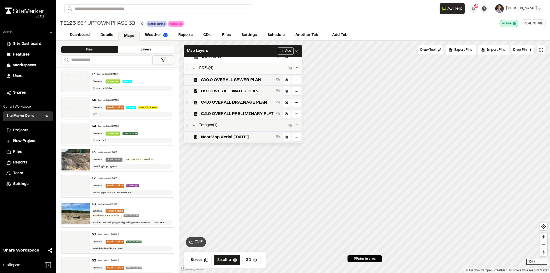
scroll to position [167, 0]
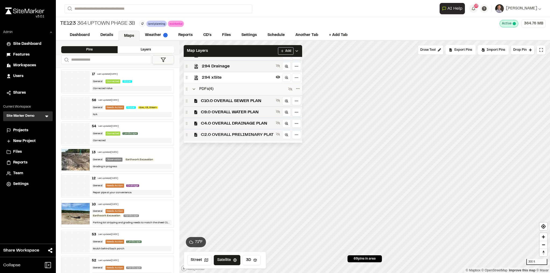
click at [229, 132] on span "C2.0 OVERALL PRELIMINARY PLAT" at bounding box center [237, 135] width 73 height 6
click at [248, 48] on div "Map Layers Add" at bounding box center [243, 51] width 118 height 12
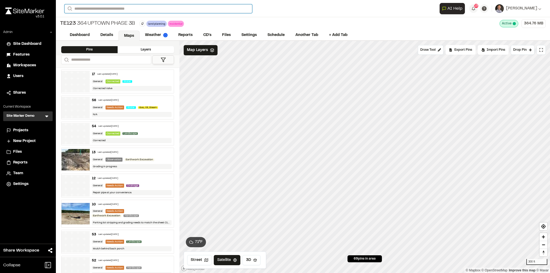
click at [108, 8] on input "Search" at bounding box center [158, 8] width 188 height 9
type input "*****"
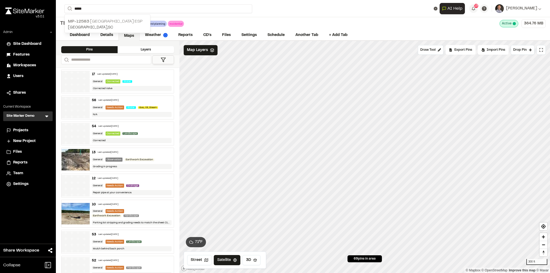
click at [116, 21] on p "MP-12583 Crossroads Industrial Park ESP" at bounding box center [107, 21] width 79 height 6
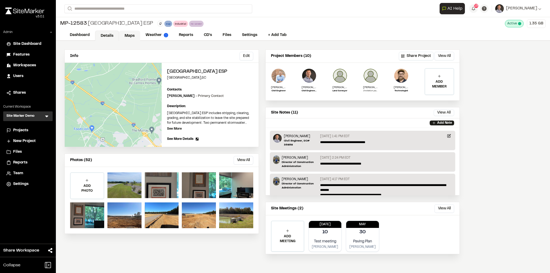
click at [133, 32] on link "Maps" at bounding box center [129, 36] width 21 height 10
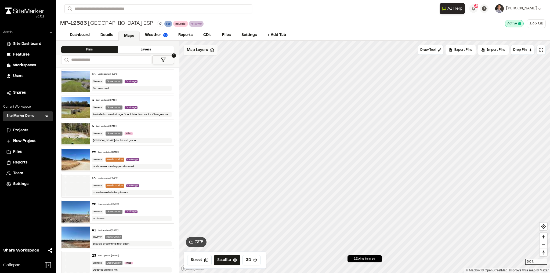
click at [206, 52] on span "Map Layers" at bounding box center [197, 50] width 21 height 6
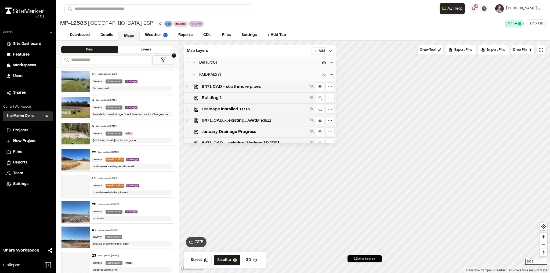
scroll to position [122, 0]
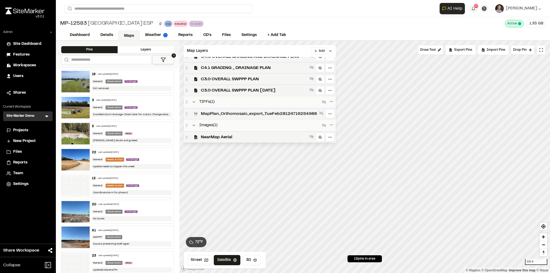
click at [232, 111] on span "MapPlan_Orthomosaic_export_TueFeb28124719254988" at bounding box center [259, 114] width 116 height 6
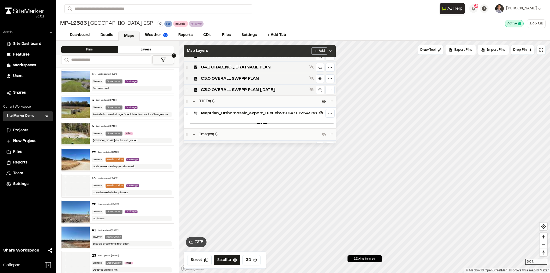
click at [292, 52] on div "Map Layers Add" at bounding box center [260, 51] width 152 height 12
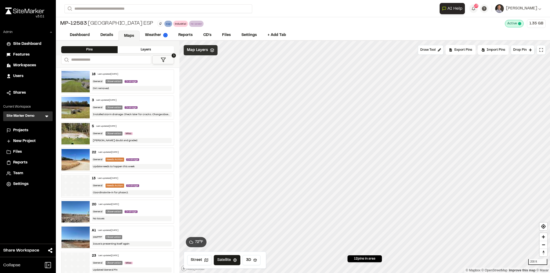
click at [191, 49] on span "Map Layers" at bounding box center [197, 50] width 21 height 6
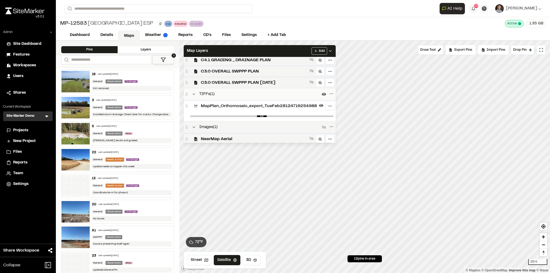
scroll to position [131, 0]
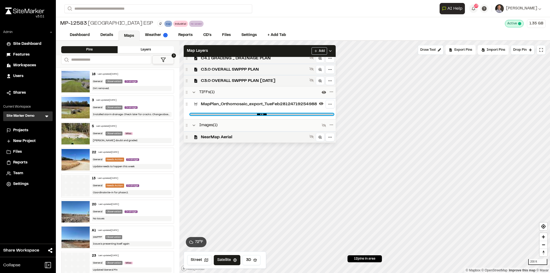
type input "*"
drag, startPoint x: 337, startPoint y: 113, endPoint x: 354, endPoint y: 131, distance: 25.2
click at [333, 115] on input "range" at bounding box center [261, 115] width 143 height 2
click at [219, 83] on div "C3.0 OVERALL SWPPP PLAN 2025 Jul 21" at bounding box center [260, 80] width 152 height 11
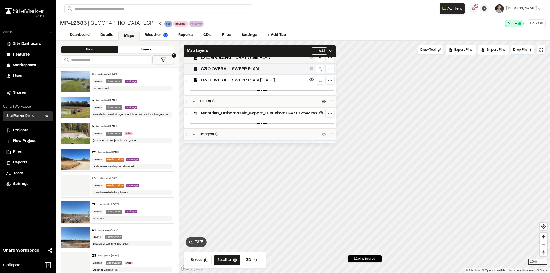
click at [220, 67] on span "C3.0 OVERALL SWPPP PLAN" at bounding box center [254, 69] width 106 height 6
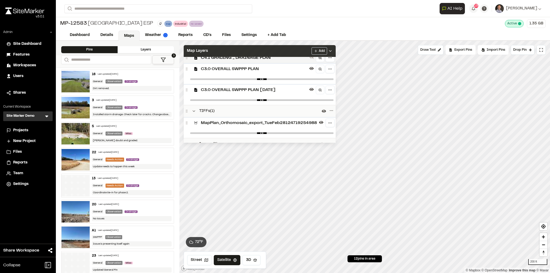
click at [305, 51] on div "Map Layers Add" at bounding box center [260, 51] width 152 height 12
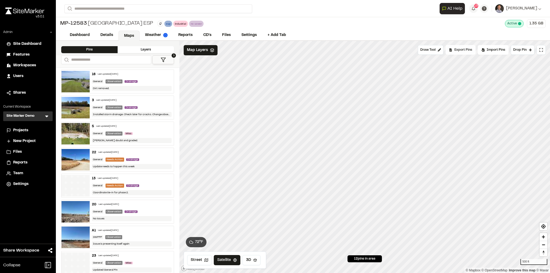
click at [456, 45] on div "Export Pins" at bounding box center [460, 50] width 30 height 10
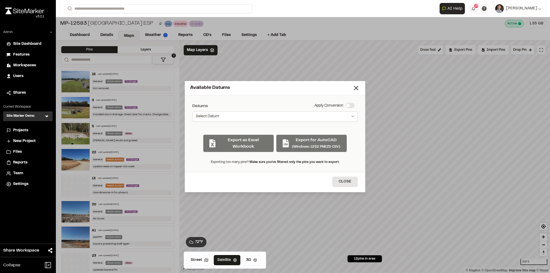
click at [261, 119] on button "Select Datum" at bounding box center [274, 116] width 165 height 10
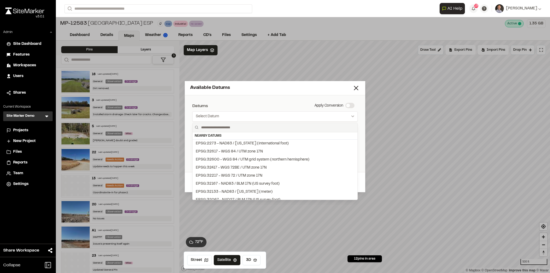
click at [264, 139] on div "Nearby Datums" at bounding box center [274, 135] width 165 height 7
click at [267, 141] on div "EPSG:2273 - NAD83 / South Carolina (international foot)" at bounding box center [242, 144] width 93 height 6
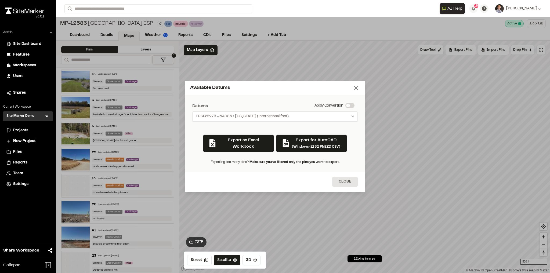
click at [355, 88] on icon at bounding box center [356, 88] width 8 height 8
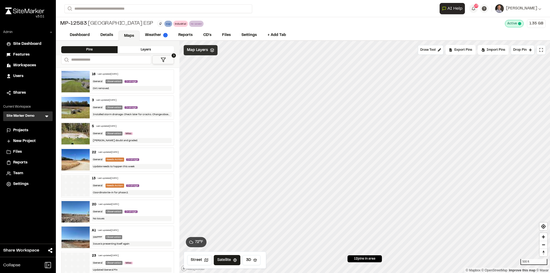
click at [211, 52] on div "Map Layers" at bounding box center [201, 50] width 34 height 10
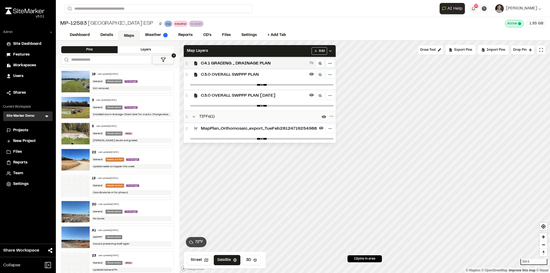
scroll to position [129, 0]
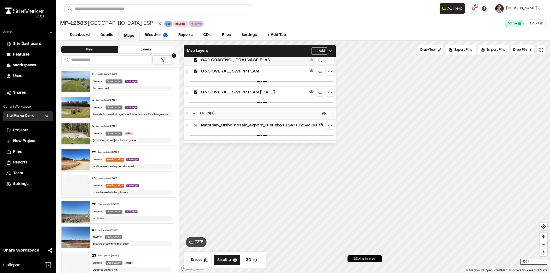
click at [245, 94] on span "C3.0 OVERALL SWPPP PLAN 2025 Jul 21" at bounding box center [254, 92] width 106 height 6
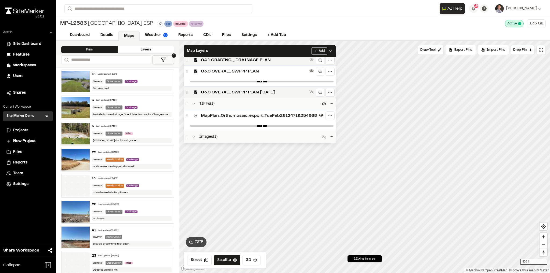
click at [246, 71] on span "C3.0 OVERALL SWPPP PLAN" at bounding box center [254, 71] width 106 height 6
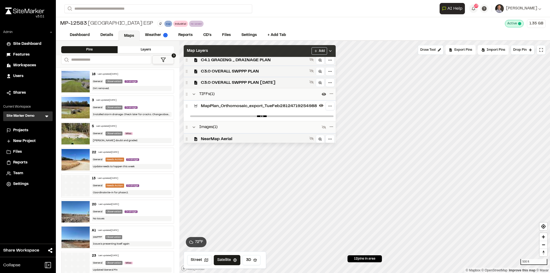
click at [255, 50] on div "Map Layers Add" at bounding box center [260, 51] width 152 height 12
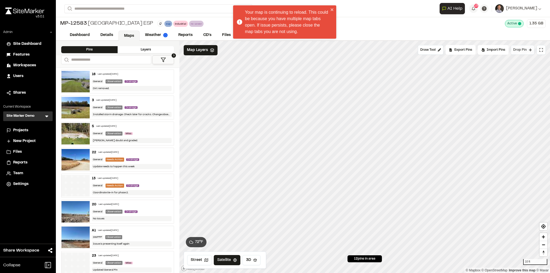
click at [526, 49] on span "Drop Pin" at bounding box center [519, 50] width 13 height 5
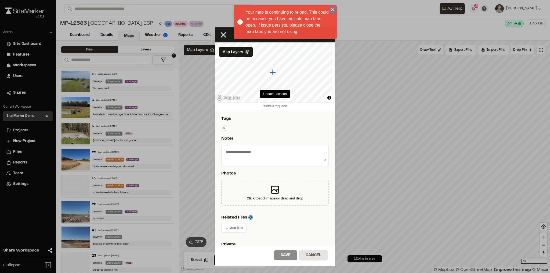
click at [333, 9] on icon "close" at bounding box center [333, 10] width 4 height 4
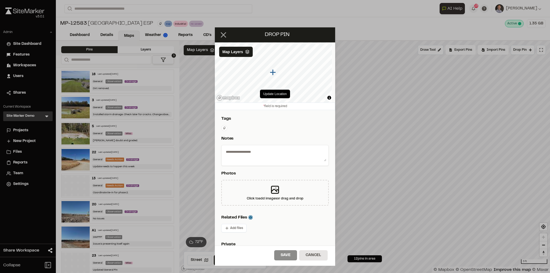
click at [220, 33] on icon at bounding box center [223, 34] width 9 height 9
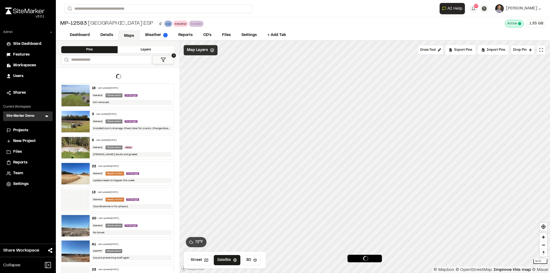
click at [199, 49] on span "Map Layers" at bounding box center [197, 50] width 21 height 6
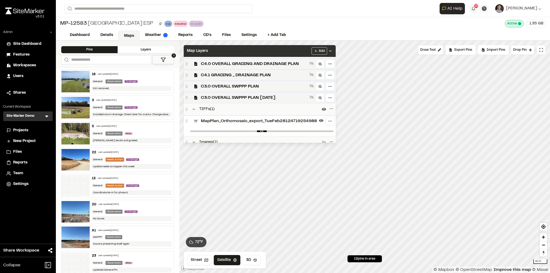
scroll to position [131, 0]
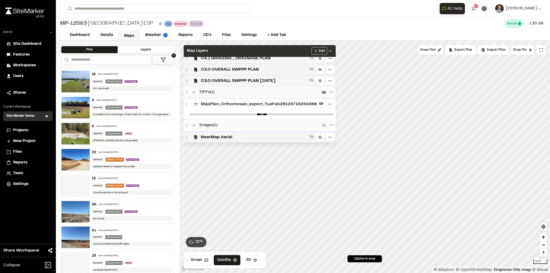
type input "****"
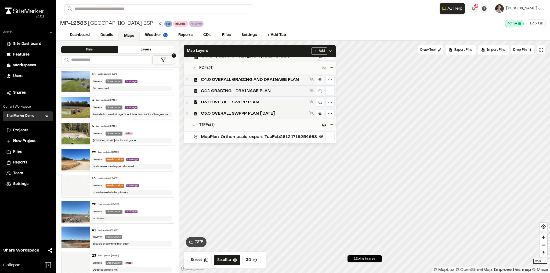
click at [253, 93] on span "C4.1 GRADING _ DRAINAGE PLAN" at bounding box center [254, 91] width 106 height 6
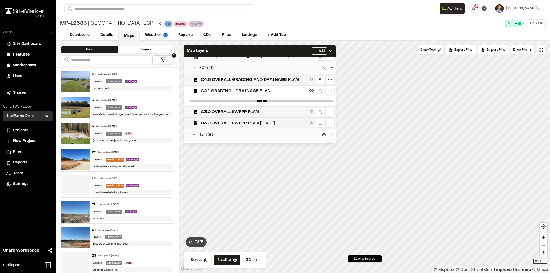
click at [263, 91] on span "C4.1 GRADING _ DRAINAGE PLAN" at bounding box center [254, 91] width 106 height 6
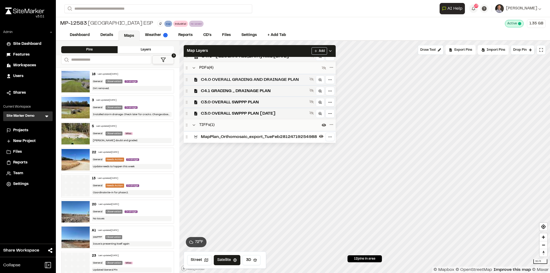
click at [262, 79] on span "C4.0 OVERALL GRADING AND DRAINAGE PLAN" at bounding box center [254, 79] width 106 height 6
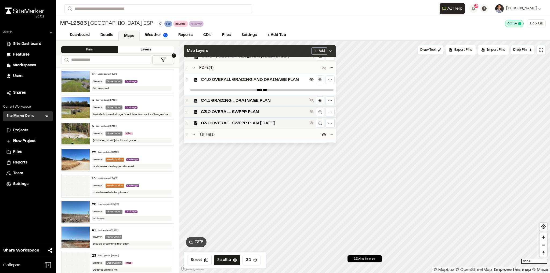
click at [284, 52] on div "Map Layers Add" at bounding box center [260, 51] width 152 height 12
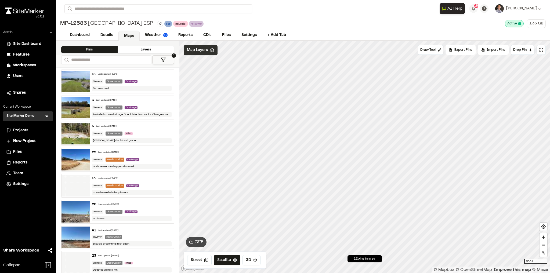
click at [196, 50] on span "Map Layers" at bounding box center [197, 50] width 21 height 6
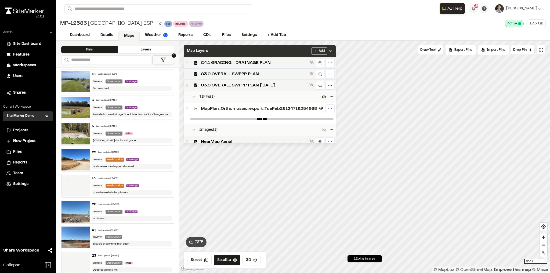
scroll to position [141, 0]
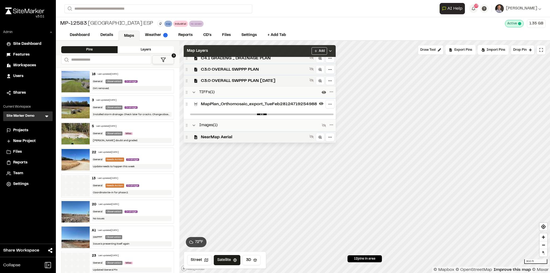
type input "****"
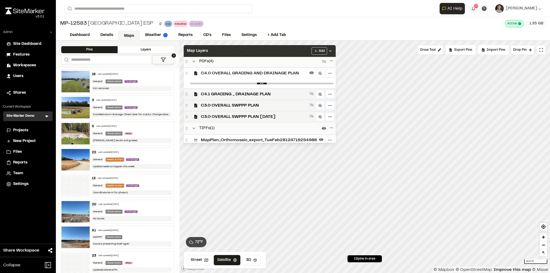
scroll to position [104, 0]
click at [246, 75] on span "C4.0 OVERALL GRADING AND DRAINAGE PLAN" at bounding box center [254, 73] width 106 height 6
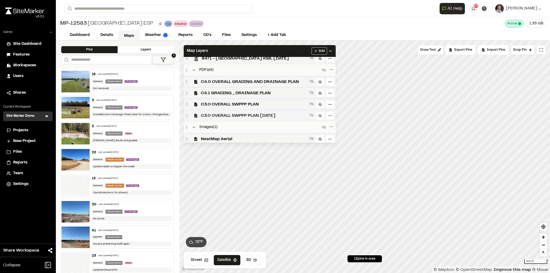
scroll to position [131, 0]
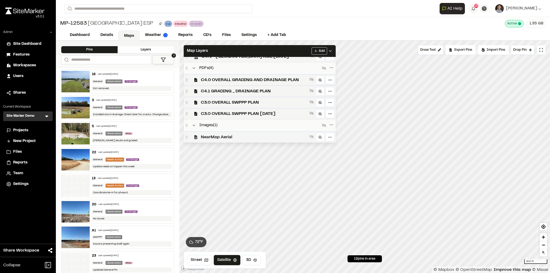
click at [251, 138] on span "NearMap Aerial" at bounding box center [254, 137] width 106 height 6
drag, startPoint x: 278, startPoint y: 53, endPoint x: 281, endPoint y: 59, distance: 6.5
click at [280, 57] on div "Map Layers Add TIFFs ( 1 ) MapPlan_Orthomosaic_export_TueFeb28124719254988 Defa…" at bounding box center [260, 94] width 152 height 98
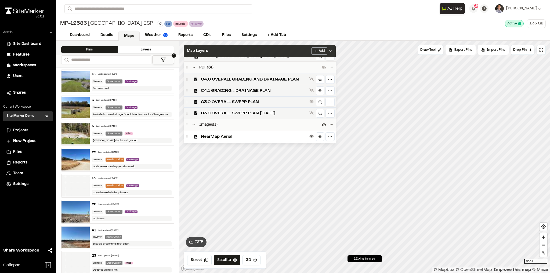
click at [292, 48] on div "Map Layers Add" at bounding box center [260, 51] width 152 height 12
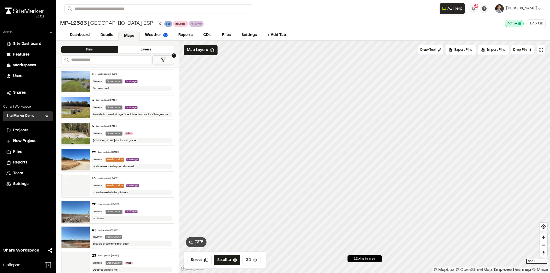
click at [250, 258] on button "3D" at bounding box center [251, 260] width 18 height 10
click at [486, 52] on div "Import Pins" at bounding box center [492, 50] width 31 height 10
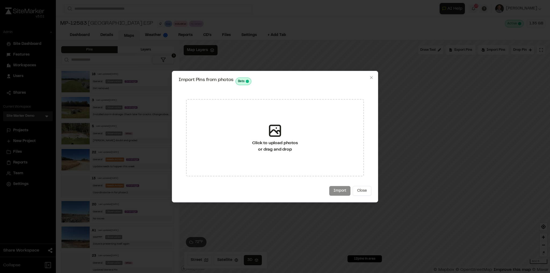
click at [364, 79] on div "Import Pins from photos Beta" at bounding box center [274, 82] width 193 height 8
click at [370, 79] on icon "button" at bounding box center [371, 77] width 4 height 4
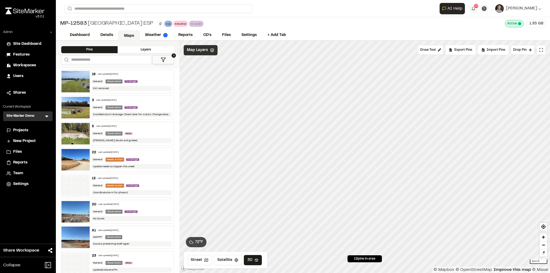
click at [203, 51] on span "Map Layers" at bounding box center [197, 50] width 21 height 6
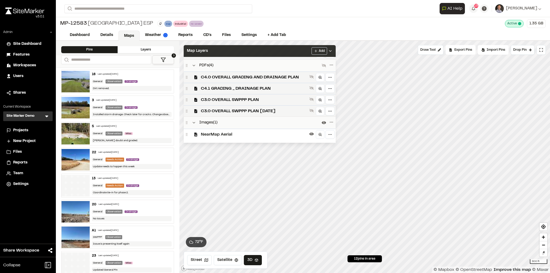
scroll to position [141, 0]
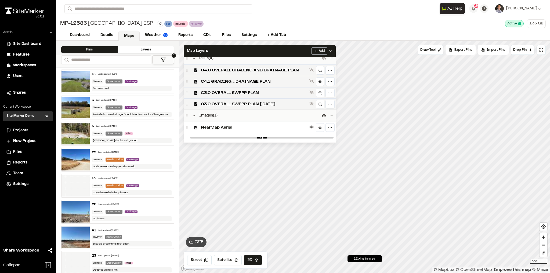
click at [226, 127] on span "NearMap Aerial" at bounding box center [254, 127] width 106 height 6
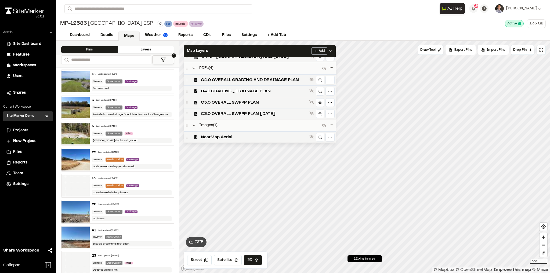
scroll to position [131, 0]
click at [243, 53] on div "Map Layers Add" at bounding box center [260, 51] width 152 height 12
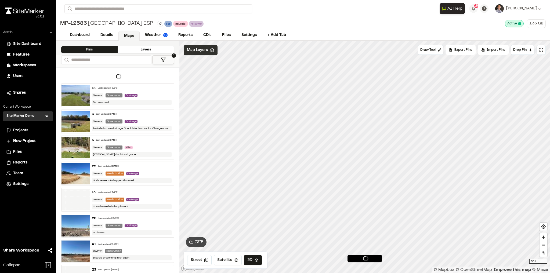
click at [202, 50] on span "Map Layers" at bounding box center [197, 50] width 21 height 6
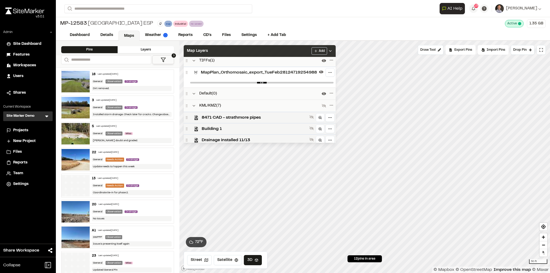
scroll to position [2, 0]
click at [281, 84] on div at bounding box center [262, 83] width 148 height 10
type input "*"
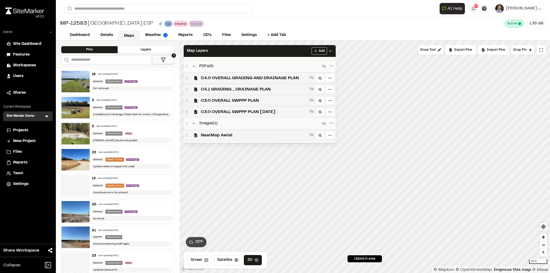
scroll to position [41, 0]
click at [268, 80] on span "C4.0 OVERALL GRADING AND DRAINAGE PLAN" at bounding box center [254, 78] width 106 height 6
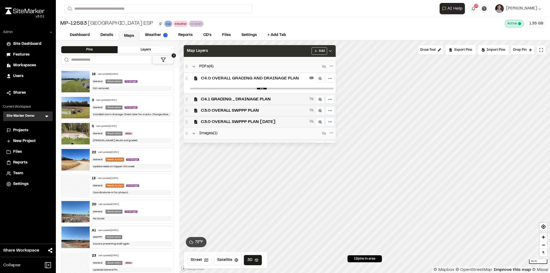
click at [274, 53] on div "Map Layers Add" at bounding box center [260, 51] width 152 height 12
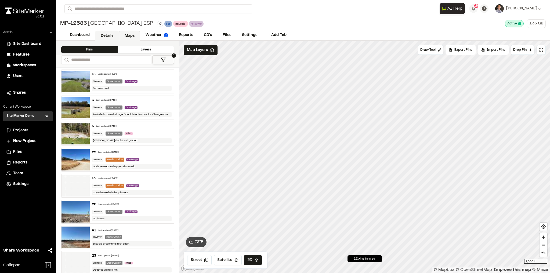
click at [110, 37] on link "Details" at bounding box center [107, 36] width 24 height 10
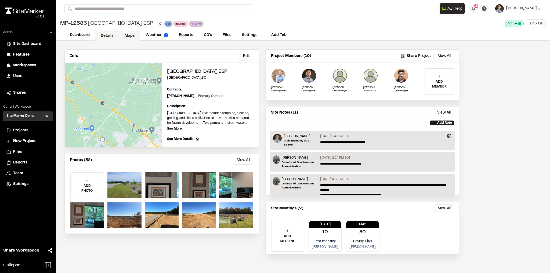
click at [127, 37] on link "Maps" at bounding box center [129, 36] width 21 height 10
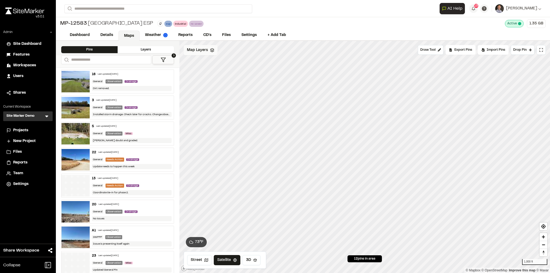
click at [198, 50] on span "Map Layers" at bounding box center [197, 50] width 21 height 6
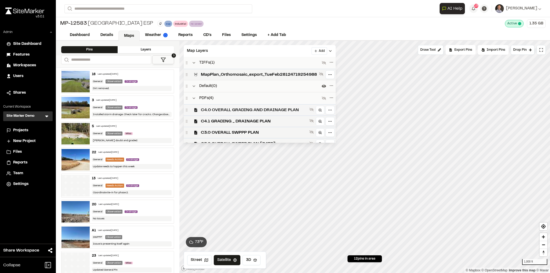
click at [223, 108] on span "C4.0 OVERALL GRADING AND DRAINAGE PLAN" at bounding box center [254, 110] width 106 height 6
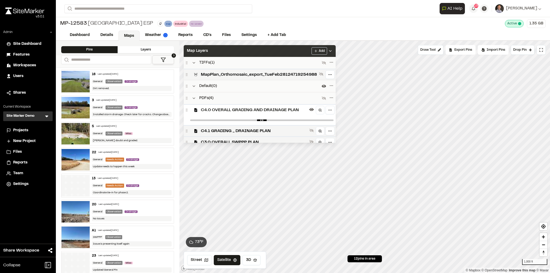
click at [244, 50] on div "Map Layers Add" at bounding box center [260, 51] width 152 height 12
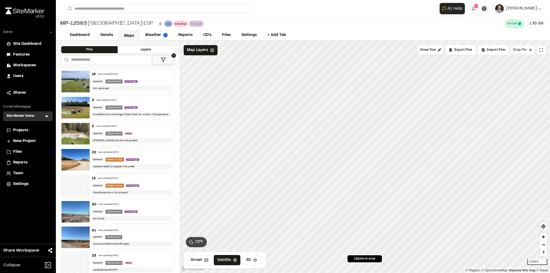
click at [521, 49] on span "Drop Pin" at bounding box center [519, 50] width 13 height 5
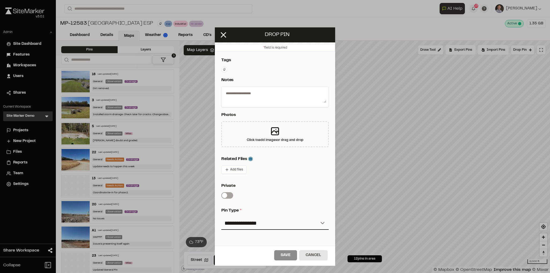
scroll to position [62, 0]
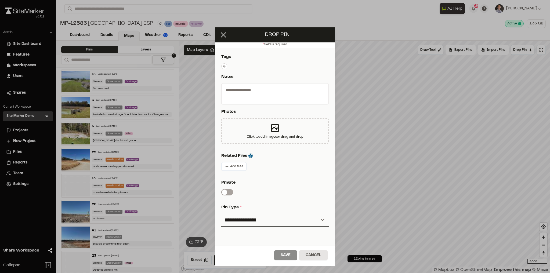
click at [221, 39] on icon at bounding box center [223, 34] width 9 height 9
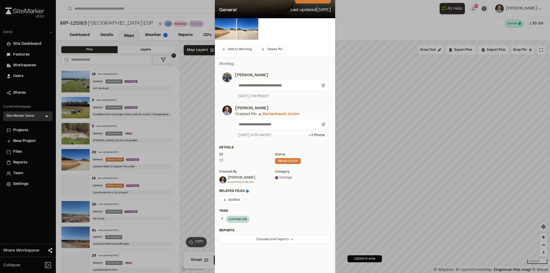
scroll to position [74, 0]
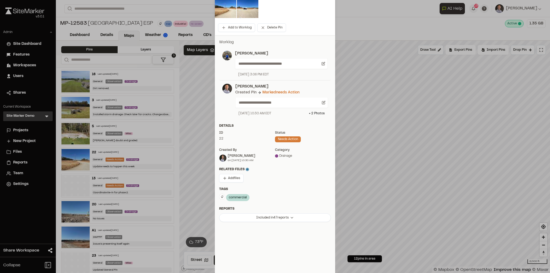
click at [282, 217] on html "Close sidebar v 3.0.1 Admin Site Dashboard Features Workspaces Users Shares Cur…" at bounding box center [275, 136] width 550 height 273
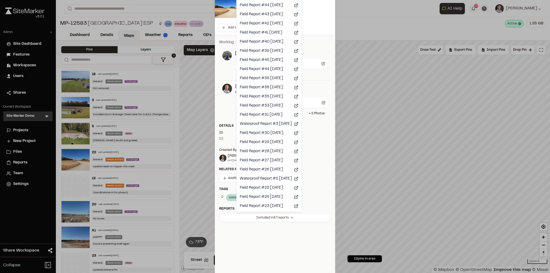
click at [240, 236] on html "Close sidebar v 3.0.1 Admin Site Dashboard Features Workspaces Users Shares Cur…" at bounding box center [275, 136] width 550 height 273
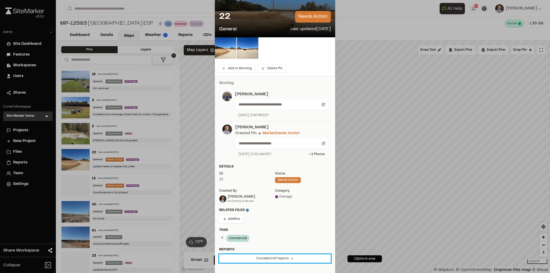
scroll to position [0, 0]
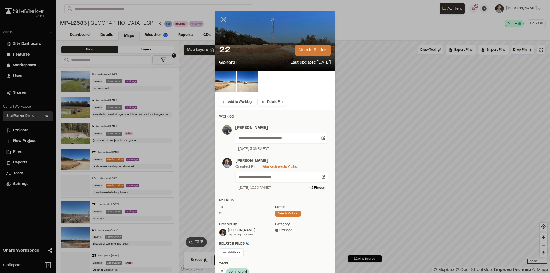
click at [221, 22] on icon at bounding box center [223, 19] width 9 height 9
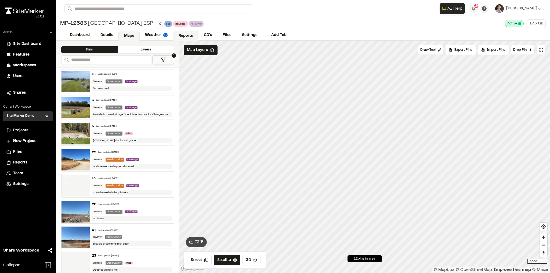
click at [186, 36] on link "Reports" at bounding box center [185, 36] width 25 height 10
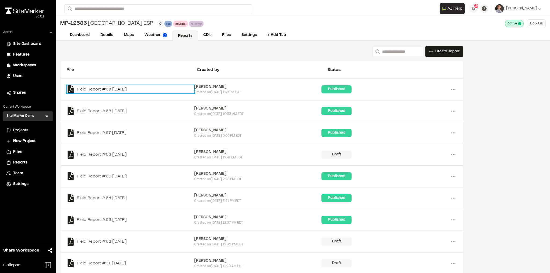
click at [116, 87] on link "Field Report #69 2025-07-24" at bounding box center [130, 89] width 127 height 8
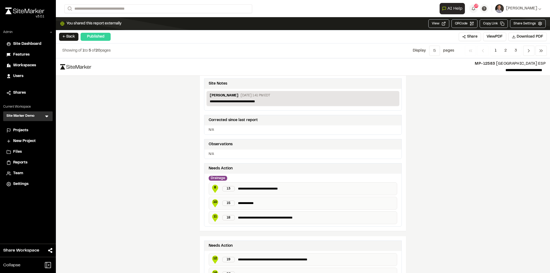
scroll to position [86, 0]
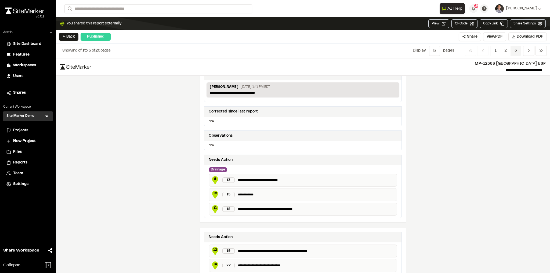
click at [516, 50] on span "3" at bounding box center [515, 51] width 10 height 10
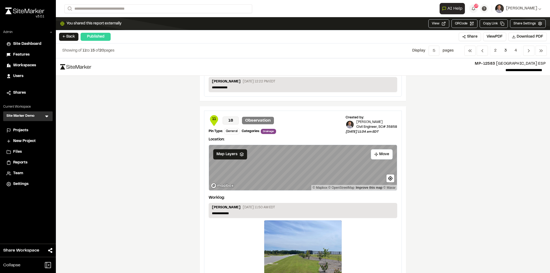
scroll to position [434, 0]
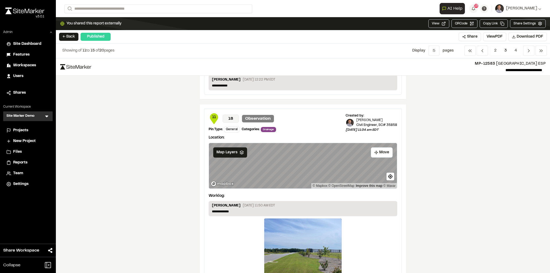
click at [186, 237] on div "**********" at bounding box center [303, 165] width 494 height 215
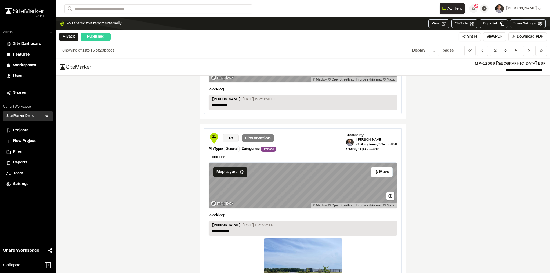
scroll to position [413, 0]
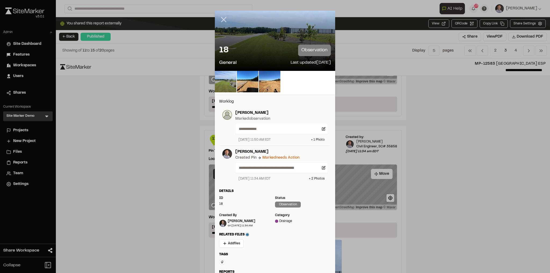
click at [221, 22] on icon at bounding box center [223, 19] width 9 height 9
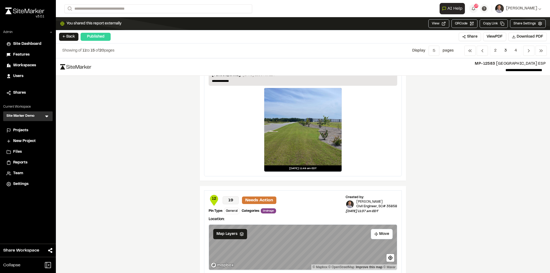
scroll to position [566, 0]
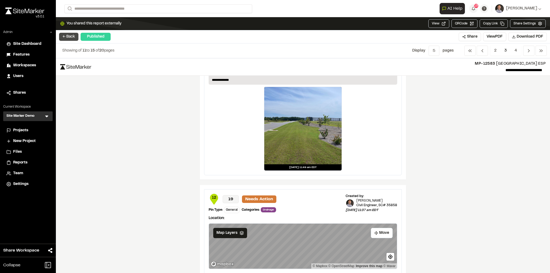
click at [70, 36] on button "← Back" at bounding box center [68, 37] width 19 height 8
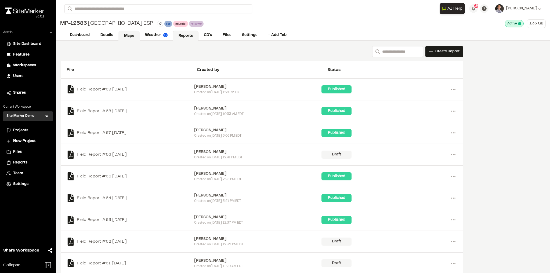
click at [130, 35] on link "Maps" at bounding box center [128, 36] width 21 height 10
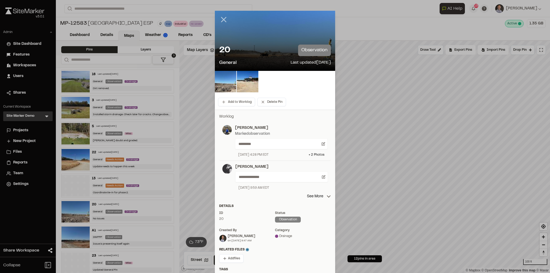
click at [224, 18] on line at bounding box center [223, 19] width 5 height 5
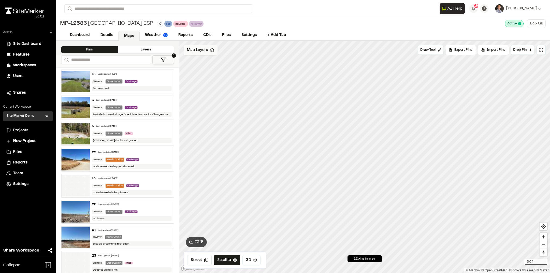
click at [199, 53] on span "Map Layers" at bounding box center [197, 50] width 21 height 6
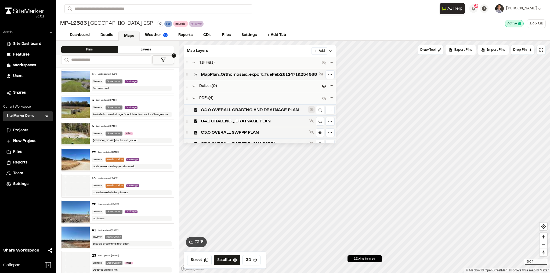
click at [313, 109] on icon at bounding box center [311, 109] width 4 height 3
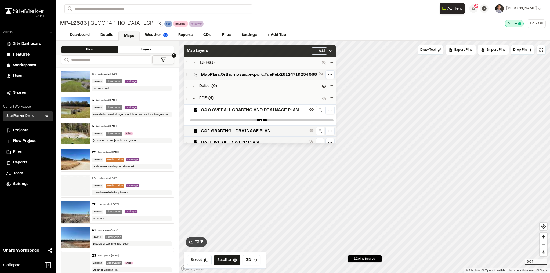
click at [260, 51] on div "Map Layers Add" at bounding box center [260, 51] width 152 height 12
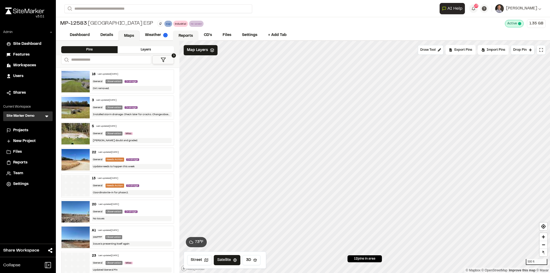
click at [186, 34] on link "Reports" at bounding box center [185, 36] width 25 height 10
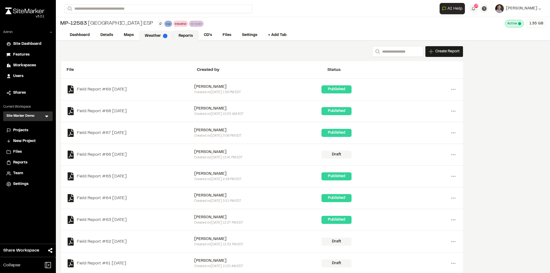
click at [152, 39] on link "Weather" at bounding box center [156, 36] width 34 height 10
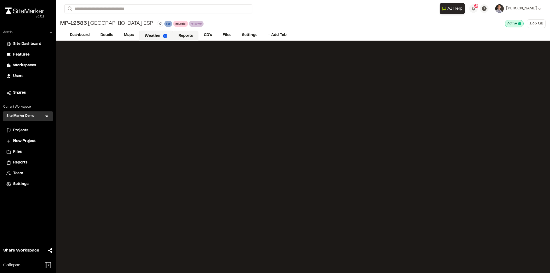
click at [183, 34] on link "Reports" at bounding box center [185, 36] width 25 height 10
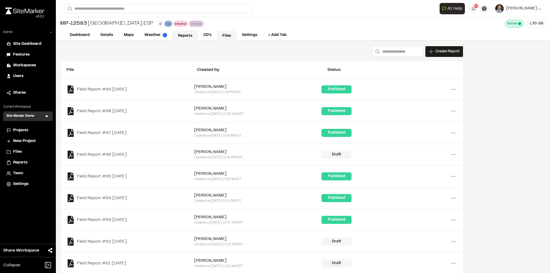
click at [226, 36] on link "Files" at bounding box center [227, 36] width 20 height 10
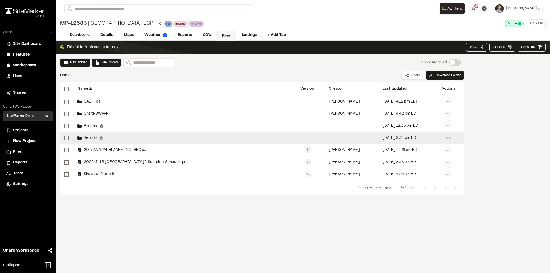
click at [87, 136] on span "Reports" at bounding box center [90, 137] width 16 height 3
click at [89, 136] on span "Reports" at bounding box center [90, 137] width 16 height 3
click at [93, 136] on span "Reports" at bounding box center [90, 137] width 16 height 3
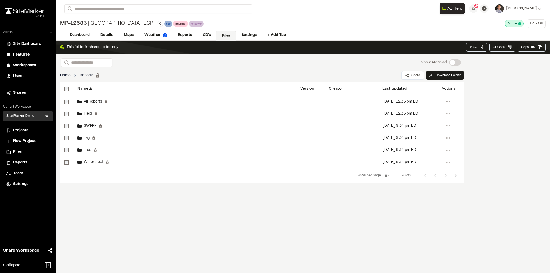
click at [65, 76] on link "Home" at bounding box center [65, 75] width 10 height 6
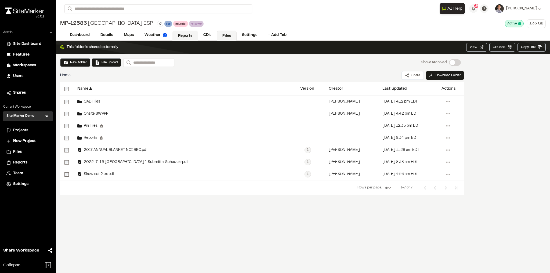
click at [184, 36] on link "Reports" at bounding box center [184, 36] width 25 height 10
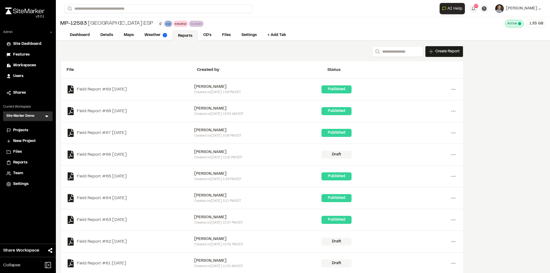
click at [24, 162] on span "Reports" at bounding box center [20, 163] width 14 height 6
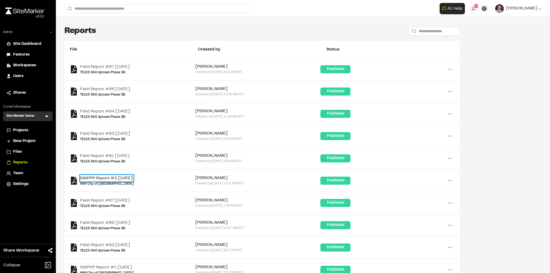
click at [118, 176] on link "SWPPP Report #2 2025-08-25" at bounding box center [106, 178] width 53 height 6
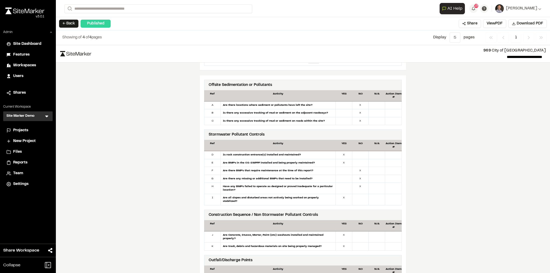
scroll to position [248, 0]
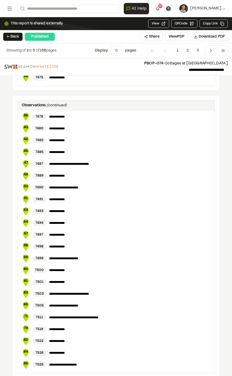
scroll to position [1058, 0]
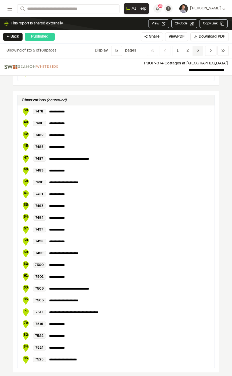
click at [202, 50] on span "3" at bounding box center [197, 51] width 10 height 10
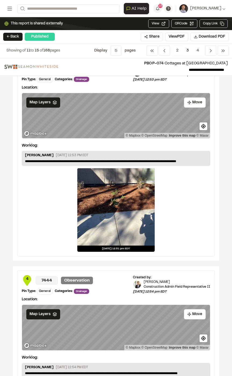
scroll to position [462, 0]
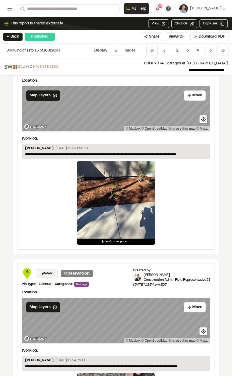
click at [213, 275] on div "**********" at bounding box center [116, 362] width 206 height 206
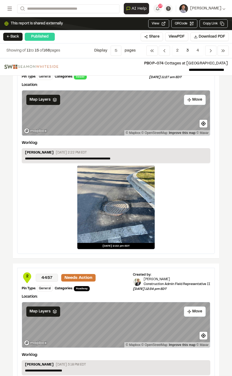
scroll to position [11, 0]
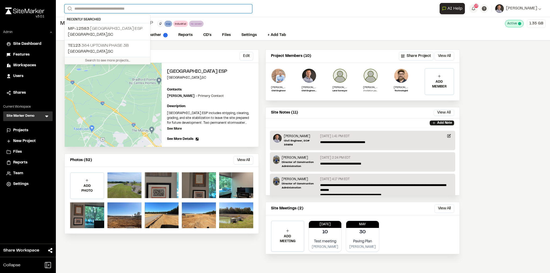
click at [132, 8] on input "Search" at bounding box center [158, 8] width 188 height 9
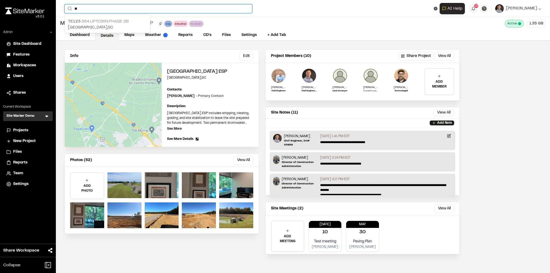
type input "**"
click at [118, 19] on p "TE123 364 Uptown Phase 3B" at bounding box center [107, 21] width 79 height 6
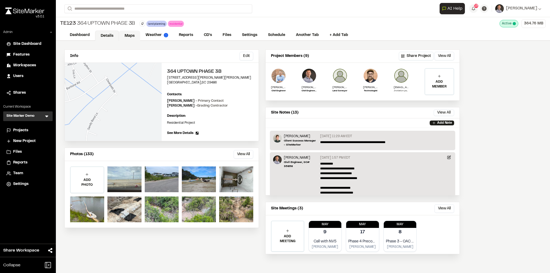
click at [132, 32] on link "Maps" at bounding box center [129, 36] width 21 height 10
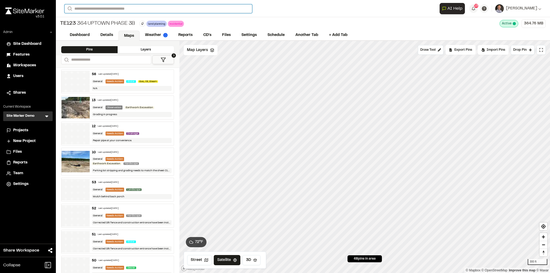
click at [137, 7] on input "Search" at bounding box center [158, 8] width 188 height 9
type input "**"
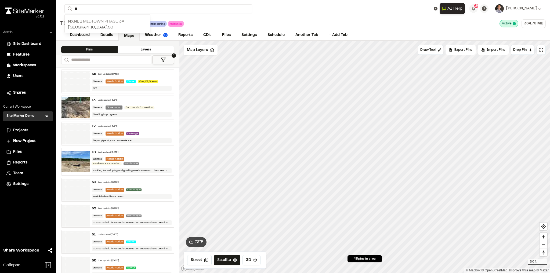
click at [128, 19] on p "NXNL 1 Midtown Phase 3A" at bounding box center [107, 21] width 79 height 6
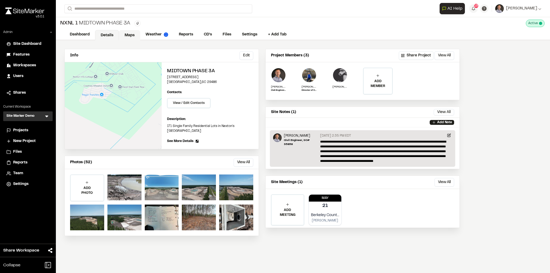
click at [127, 33] on link "Maps" at bounding box center [129, 35] width 21 height 10
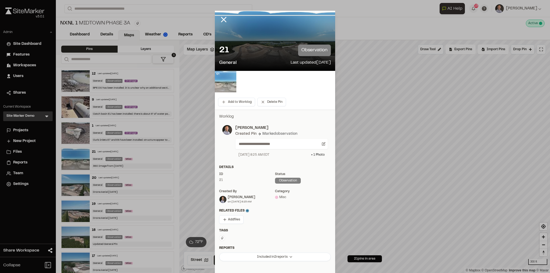
click at [230, 82] on img at bounding box center [225, 81] width 21 height 21
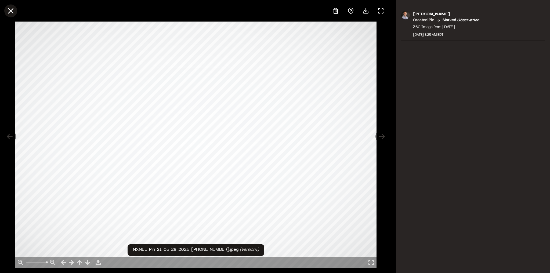
click at [14, 11] on icon at bounding box center [10, 10] width 9 height 9
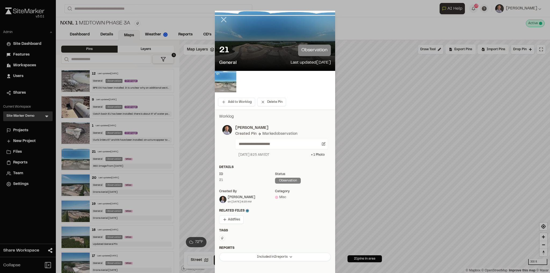
click at [226, 19] on icon at bounding box center [223, 19] width 9 height 9
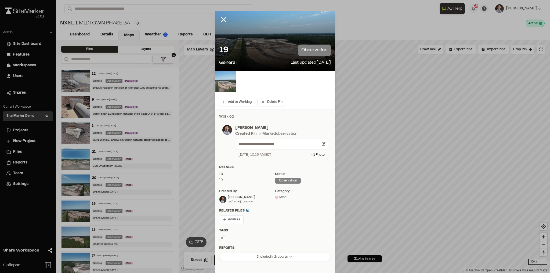
click at [219, 83] on img at bounding box center [225, 81] width 21 height 21
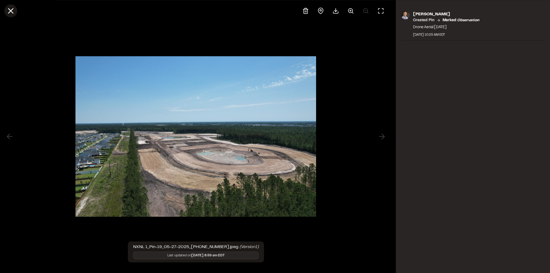
click at [13, 13] on line at bounding box center [11, 11] width 5 height 5
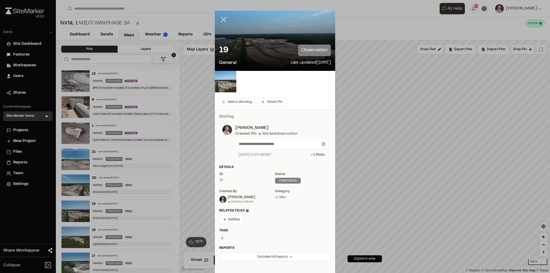
click at [222, 20] on line at bounding box center [223, 19] width 5 height 5
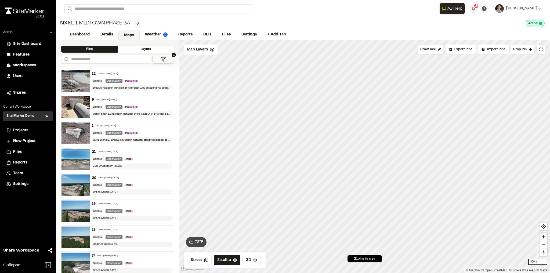
click at [129, 37] on link "Maps" at bounding box center [128, 35] width 21 height 10
click at [128, 36] on link "Maps" at bounding box center [128, 35] width 21 height 10
click at [127, 34] on link "Maps" at bounding box center [128, 35] width 21 height 10
click at [81, 38] on link "Dashboard" at bounding box center [79, 35] width 31 height 10
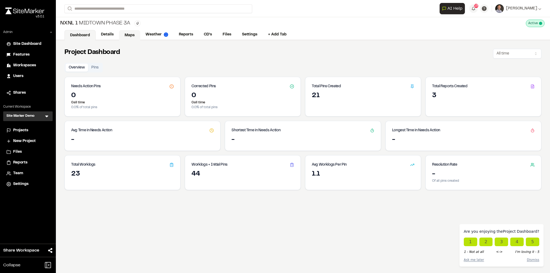
click at [133, 32] on link "Maps" at bounding box center [129, 35] width 21 height 10
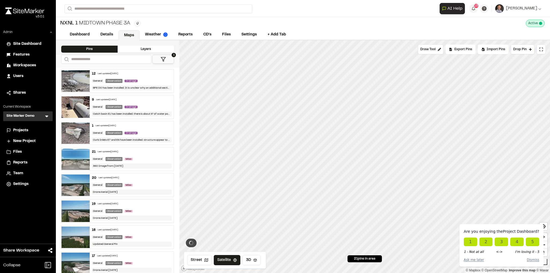
click at [130, 36] on link "Maps" at bounding box center [128, 35] width 21 height 10
click at [210, 51] on polyline at bounding box center [211, 50] width 3 height 1
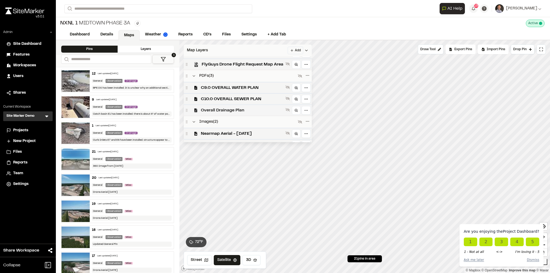
scroll to position [21, 0]
click at [225, 94] on div "C10.0 OVERALL SEWER PLAN" at bounding box center [248, 98] width 128 height 11
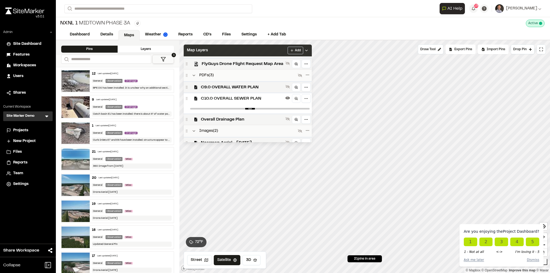
click at [251, 112] on div at bounding box center [250, 109] width 124 height 10
click at [253, 114] on div "Overall Drainage Plan" at bounding box center [248, 119] width 128 height 11
click at [288, 64] on icon at bounding box center [287, 63] width 4 height 4
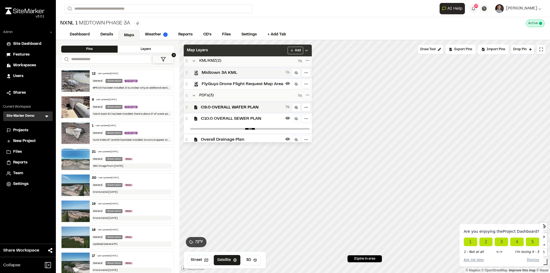
scroll to position [0, 0]
click at [284, 88] on div at bounding box center [287, 86] width 6 height 8
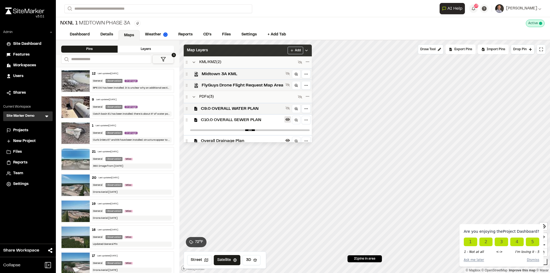
click at [286, 118] on icon at bounding box center [287, 119] width 4 height 3
click at [224, 72] on span "Midtown 3A KML" at bounding box center [243, 74] width 82 height 6
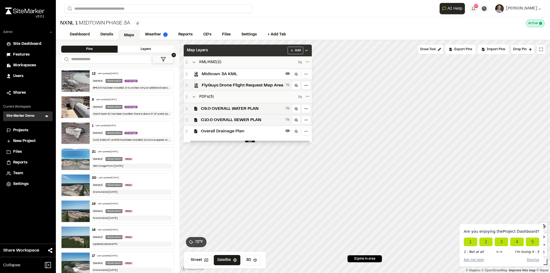
click at [265, 132] on span "Overall Drainage Plan" at bounding box center [242, 131] width 82 height 6
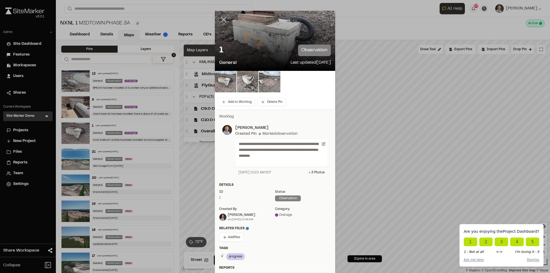
click at [221, 23] on icon at bounding box center [223, 19] width 9 height 9
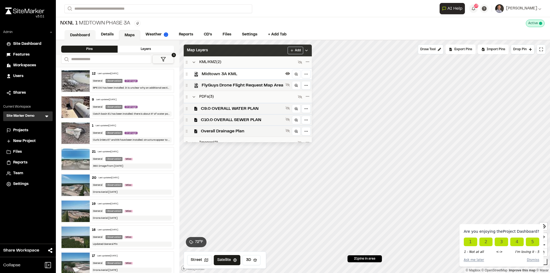
click at [69, 35] on link "Dashboard" at bounding box center [79, 35] width 31 height 10
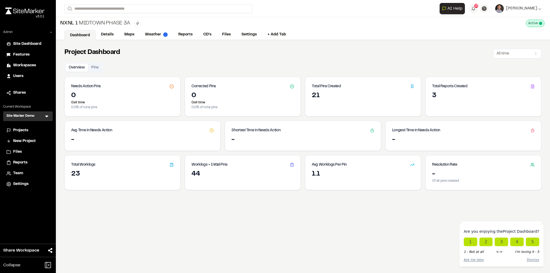
click at [72, 37] on link "Dashboard" at bounding box center [79, 35] width 31 height 10
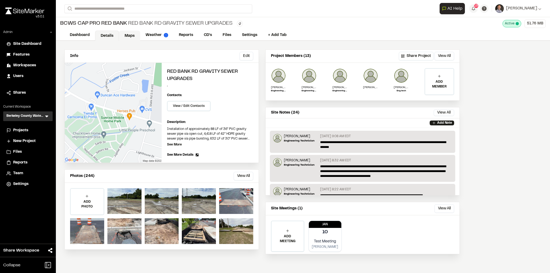
click at [127, 32] on link "Maps" at bounding box center [129, 36] width 21 height 10
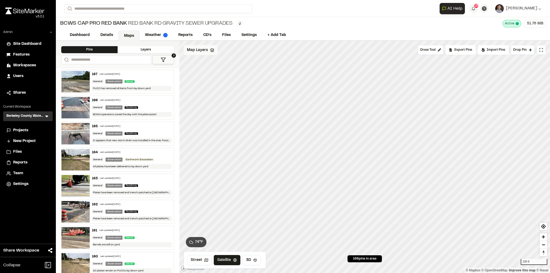
click at [206, 53] on div "Map Layers" at bounding box center [201, 50] width 34 height 10
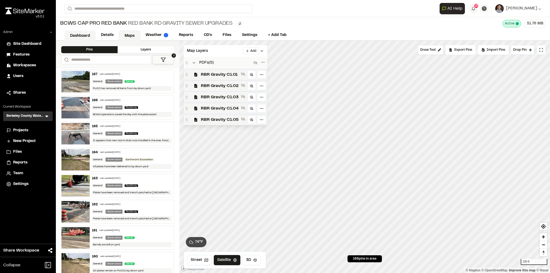
click at [69, 35] on link "Dashboard" at bounding box center [79, 36] width 31 height 10
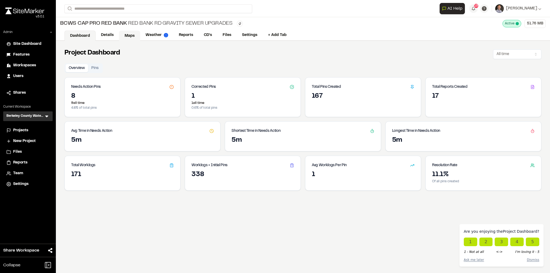
click at [135, 40] on link "Maps" at bounding box center [129, 36] width 21 height 10
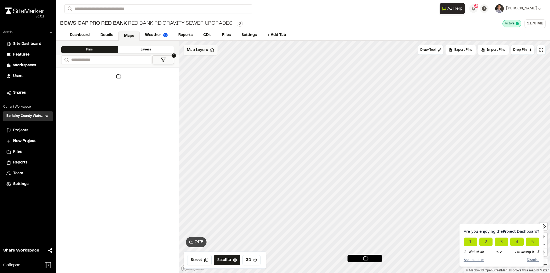
click at [207, 50] on span "Map Layers" at bounding box center [197, 50] width 21 height 6
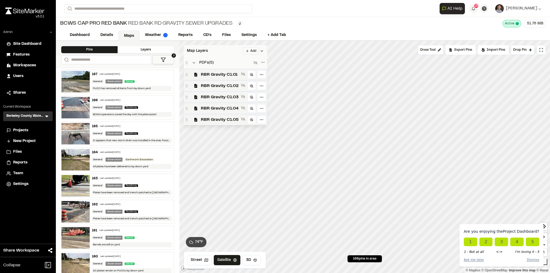
click at [261, 51] on icon at bounding box center [262, 51] width 4 height 4
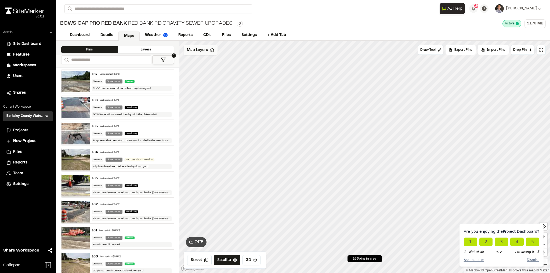
click at [187, 52] on span "Map Layers" at bounding box center [197, 50] width 21 height 6
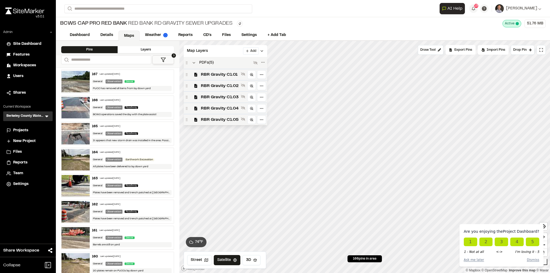
click at [241, 63] on div "Click to Drop Pin 166 pins in area Draw Tool Export Pins Available Datums Datum…" at bounding box center [364, 157] width 370 height 232
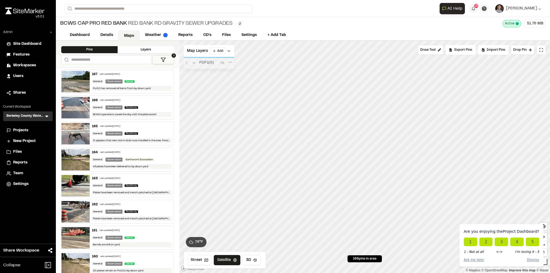
click at [241, 64] on div "Click to Drop Pin 166 pins in area Draw Tool Export Pins Available Datums Datum…" at bounding box center [364, 157] width 370 height 232
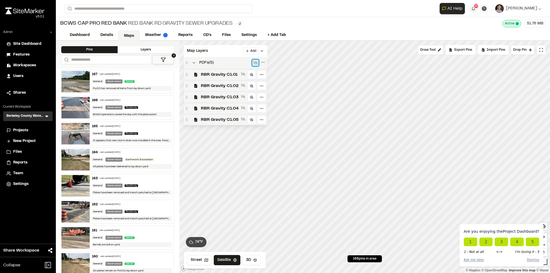
click at [253, 61] on icon at bounding box center [255, 63] width 4 height 4
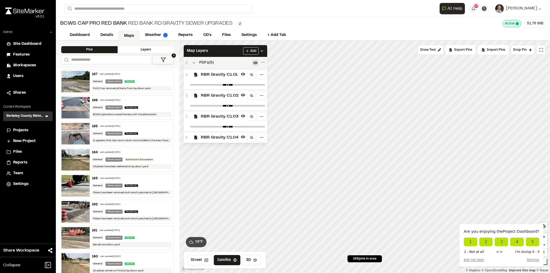
click at [263, 53] on div "Add" at bounding box center [253, 51] width 21 height 8
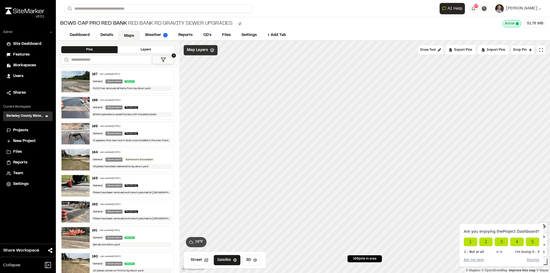
click at [209, 50] on div "Map Layers" at bounding box center [201, 50] width 34 height 10
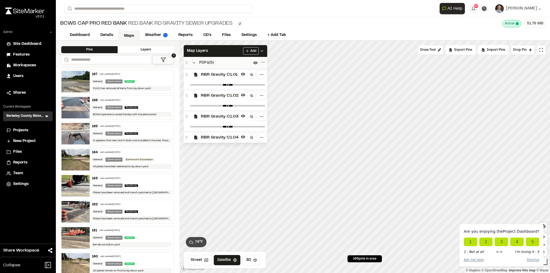
click at [226, 86] on div at bounding box center [227, 85] width 79 height 10
click at [231, 87] on div at bounding box center [227, 85] width 79 height 10
click at [238, 86] on div at bounding box center [227, 85] width 79 height 10
click at [203, 85] on div at bounding box center [227, 85] width 79 height 10
click at [254, 86] on div at bounding box center [227, 85] width 79 height 10
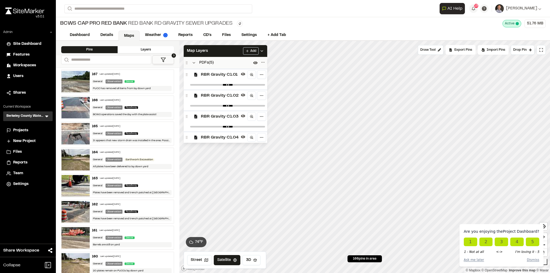
click at [258, 85] on div at bounding box center [227, 85] width 79 height 10
drag, startPoint x: 231, startPoint y: 83, endPoint x: 247, endPoint y: 88, distance: 16.2
click at [247, 88] on div at bounding box center [227, 85] width 79 height 10
type input "*"
click at [261, 85] on input "range" at bounding box center [228, 86] width 75 height 2
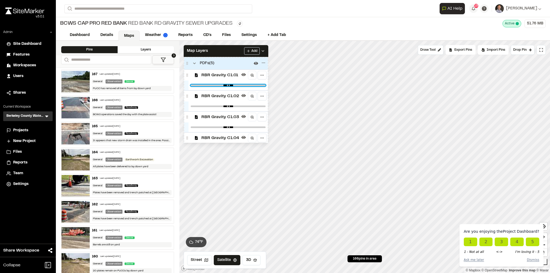
type input "*"
click at [535, 261] on button "Dismiss" at bounding box center [533, 259] width 12 height 5
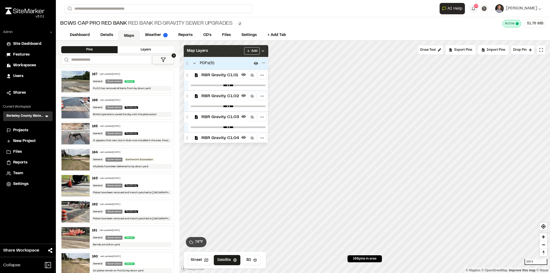
click at [265, 50] on icon at bounding box center [263, 51] width 4 height 4
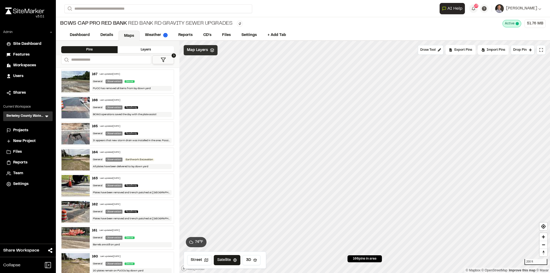
click at [211, 53] on div "Map Layers" at bounding box center [201, 50] width 34 height 10
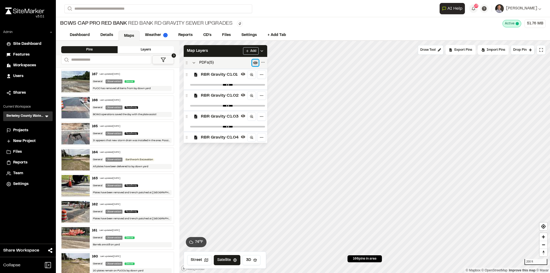
click at [253, 63] on icon at bounding box center [255, 62] width 4 height 3
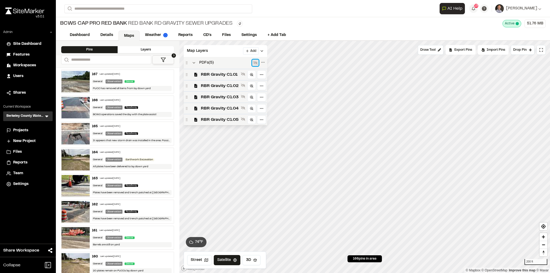
click at [253, 63] on icon at bounding box center [255, 63] width 4 height 4
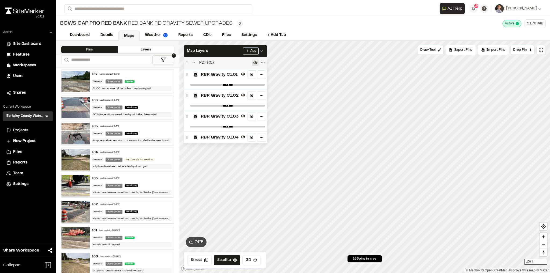
click at [263, 50] on polyline at bounding box center [262, 50] width 2 height 1
